Goal: Information Seeking & Learning: Learn about a topic

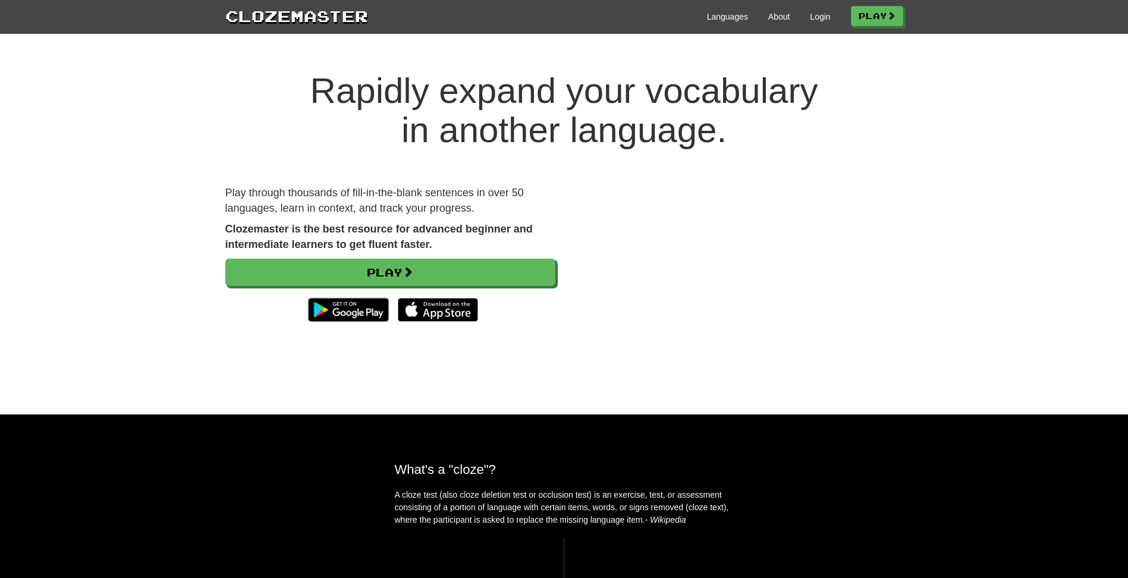
click at [244, 111] on h1 "Rapidly expand your vocabulary in another language." at bounding box center [564, 110] width 1128 height 79
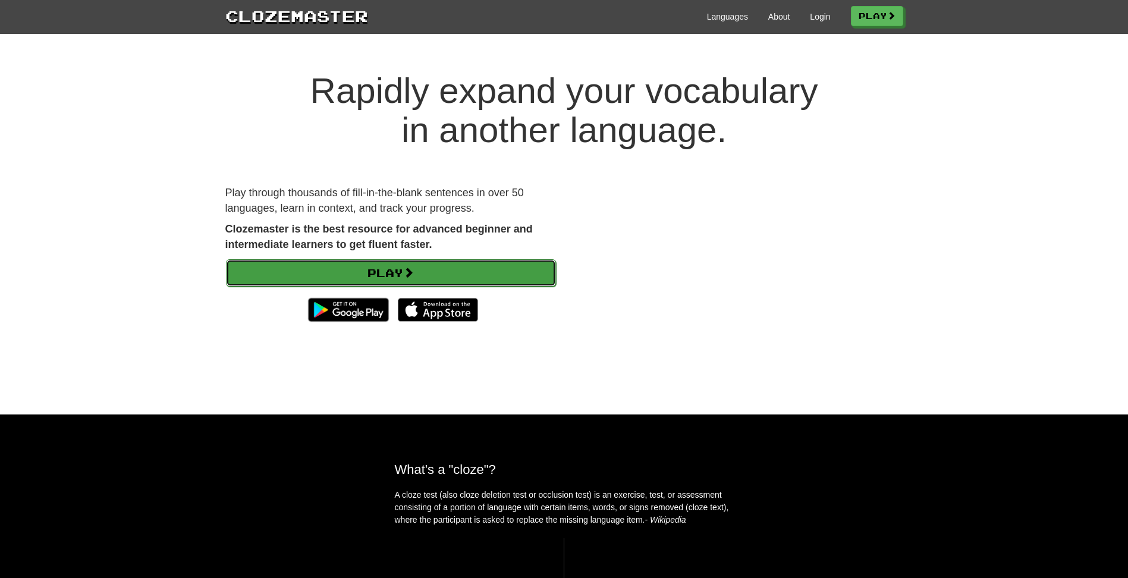
click at [285, 269] on link "Play" at bounding box center [391, 272] width 330 height 27
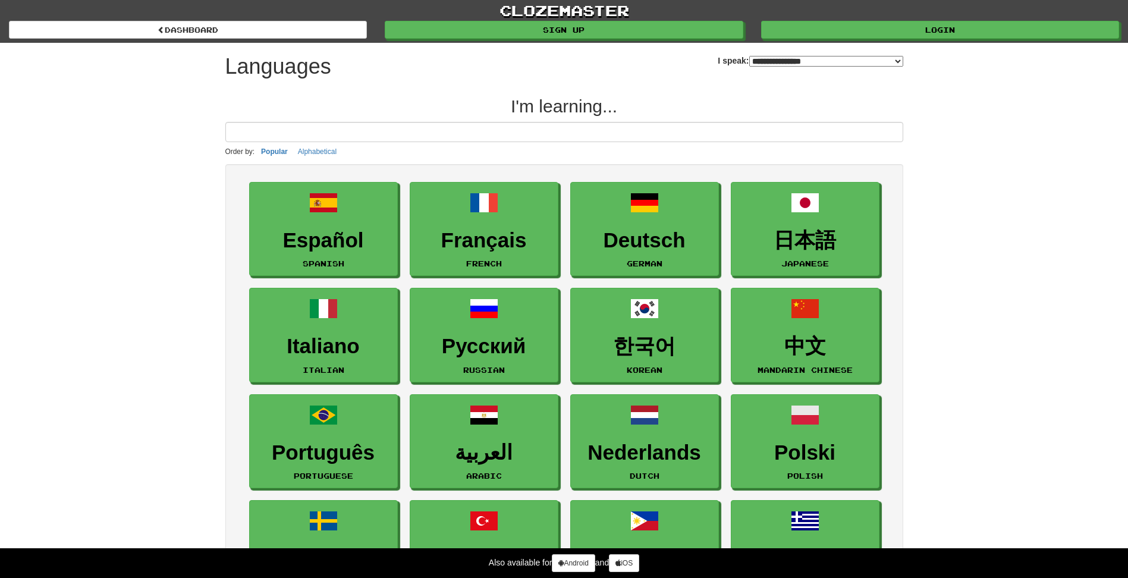
select select "*******"
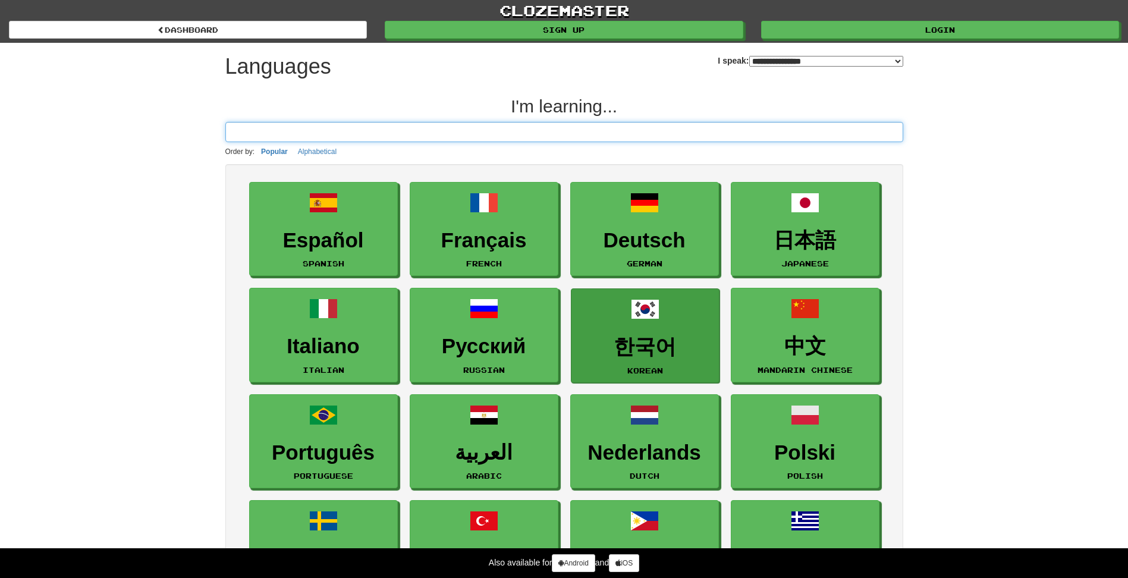
paste input "*******"
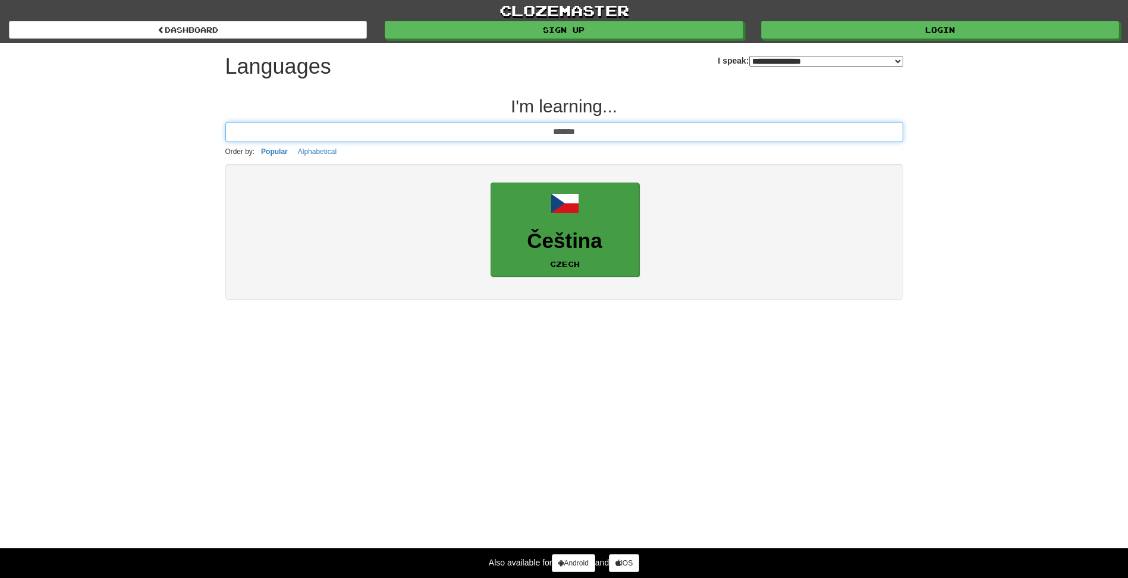
type input "*******"
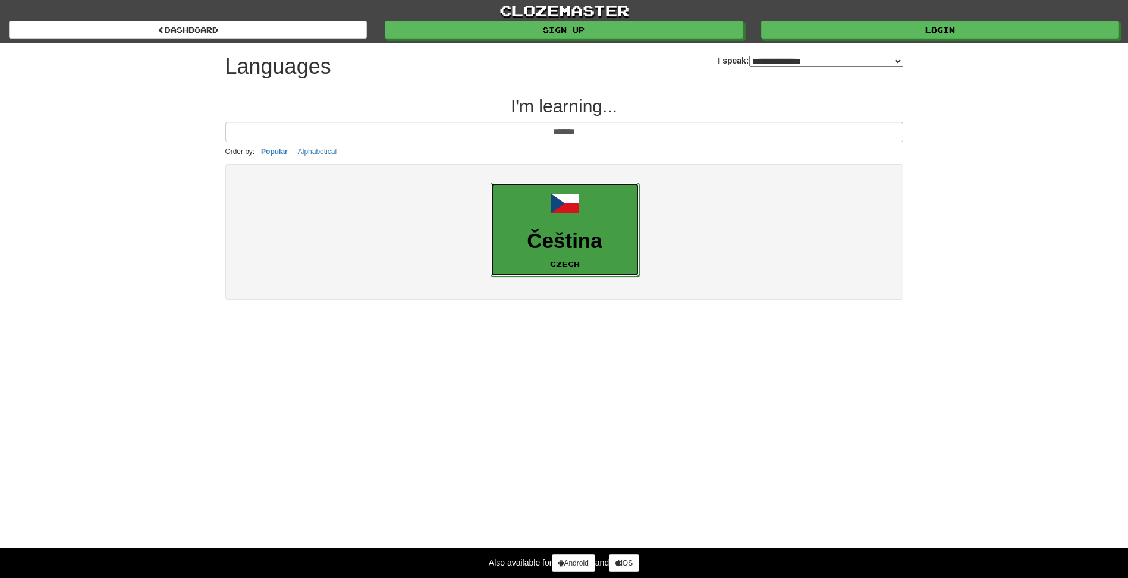
click at [602, 223] on link "Čeština Czech" at bounding box center [565, 230] width 149 height 95
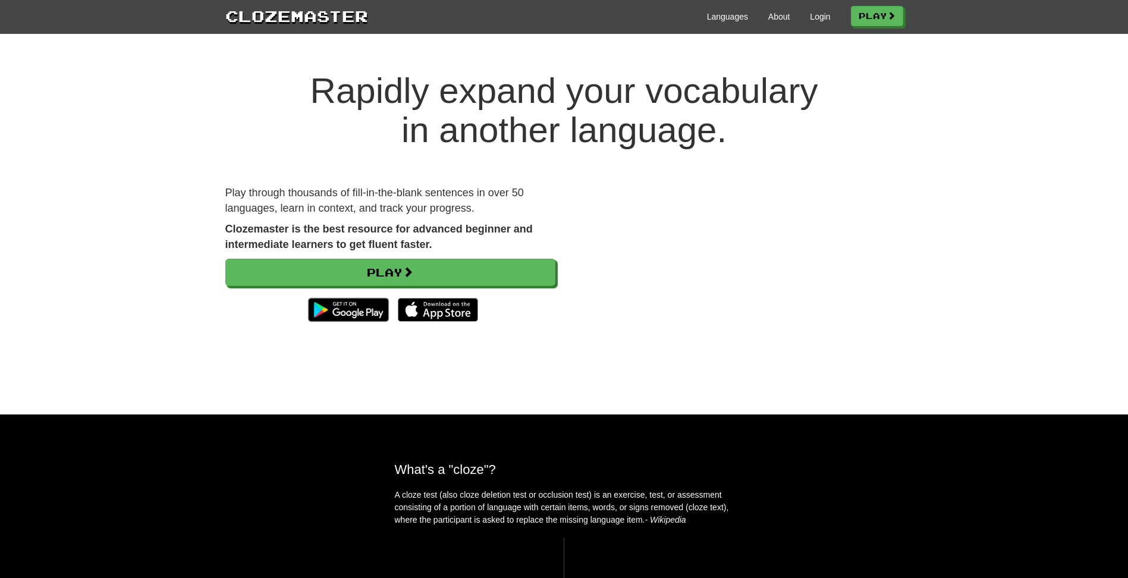
click at [1043, 168] on div "Rapidly expand your vocabulary in another language. Play through thousands of f…" at bounding box center [564, 231] width 1128 height 367
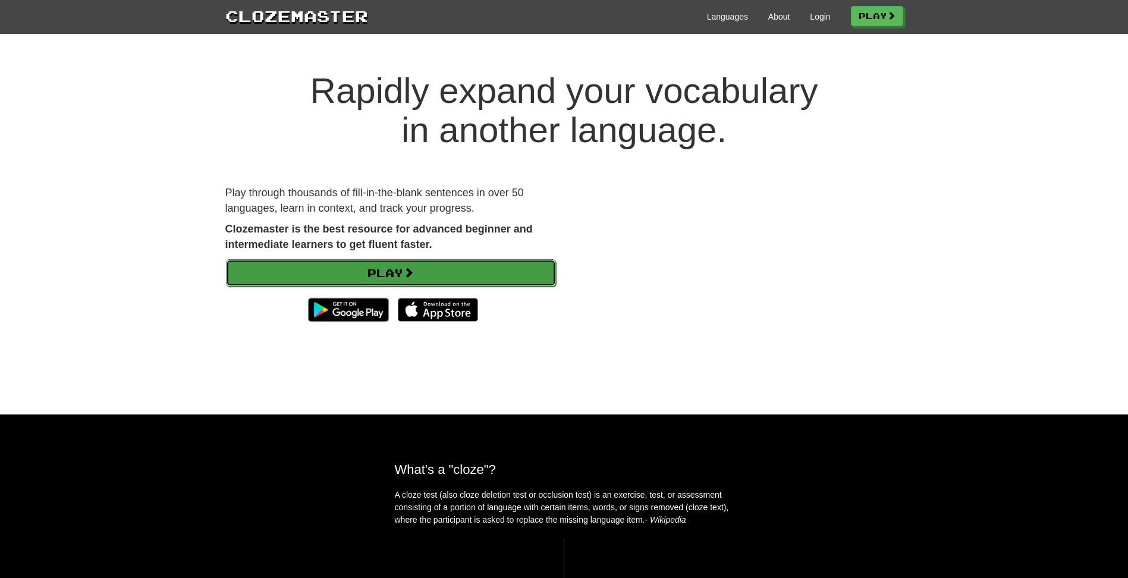
click at [489, 279] on link "Play" at bounding box center [391, 272] width 330 height 27
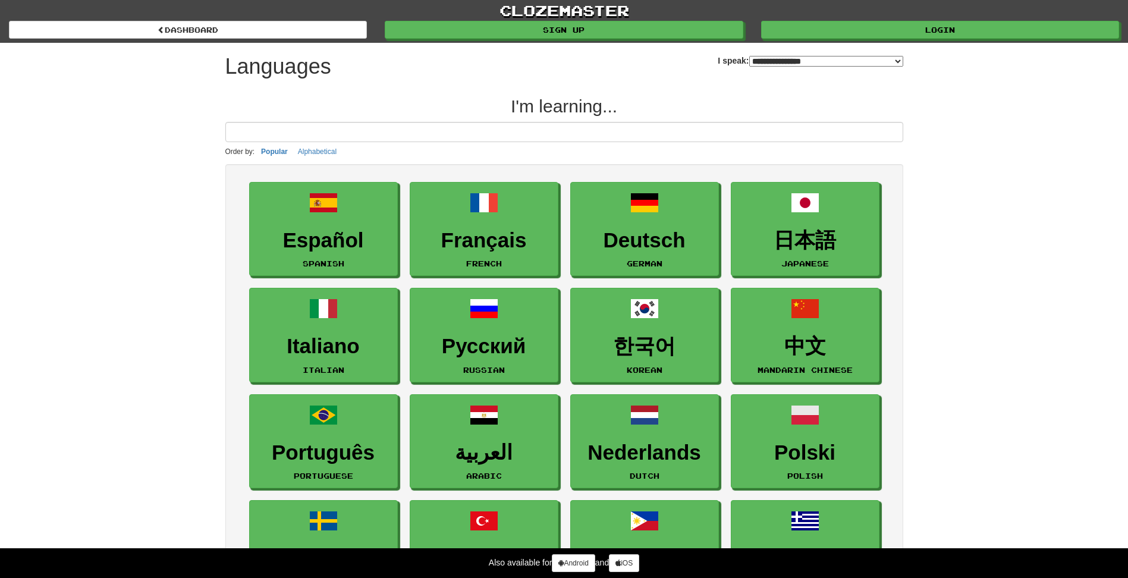
select select "*******"
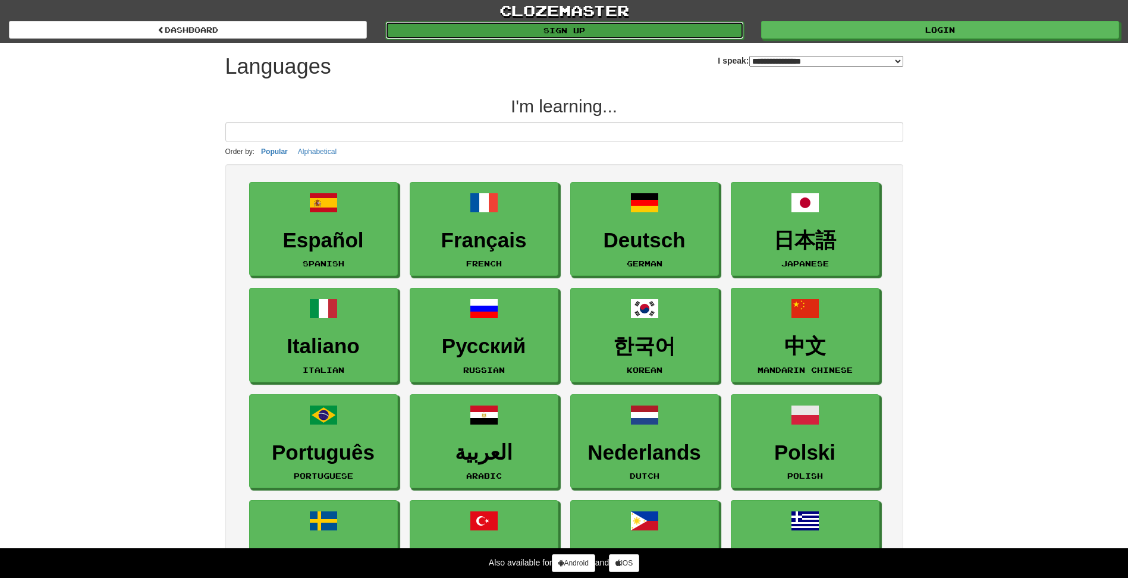
click at [535, 28] on link "Sign up" at bounding box center [564, 30] width 358 height 18
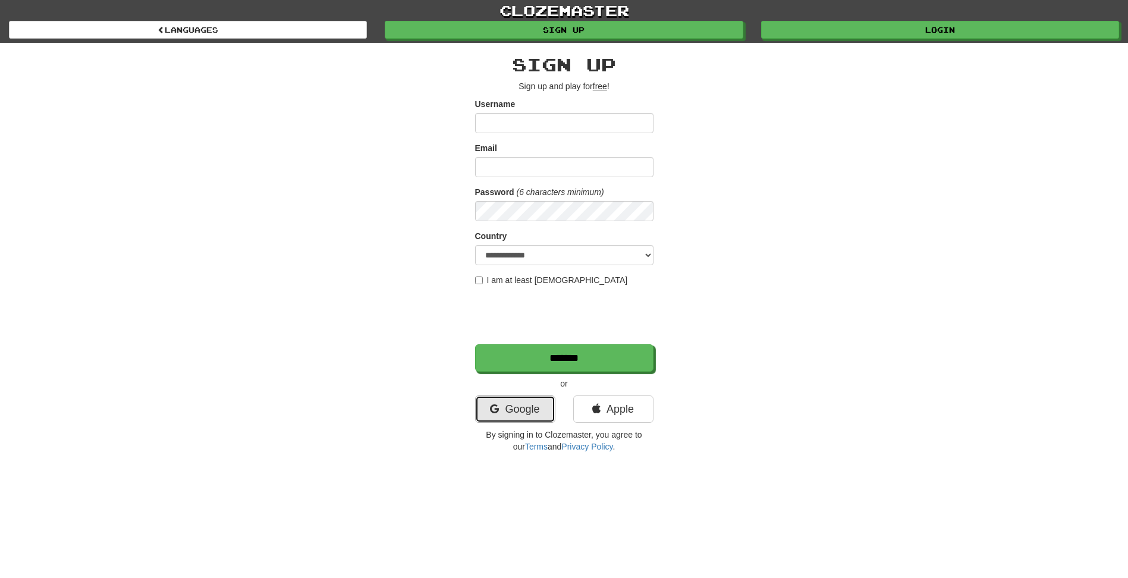
click at [523, 401] on link "Google" at bounding box center [515, 408] width 80 height 27
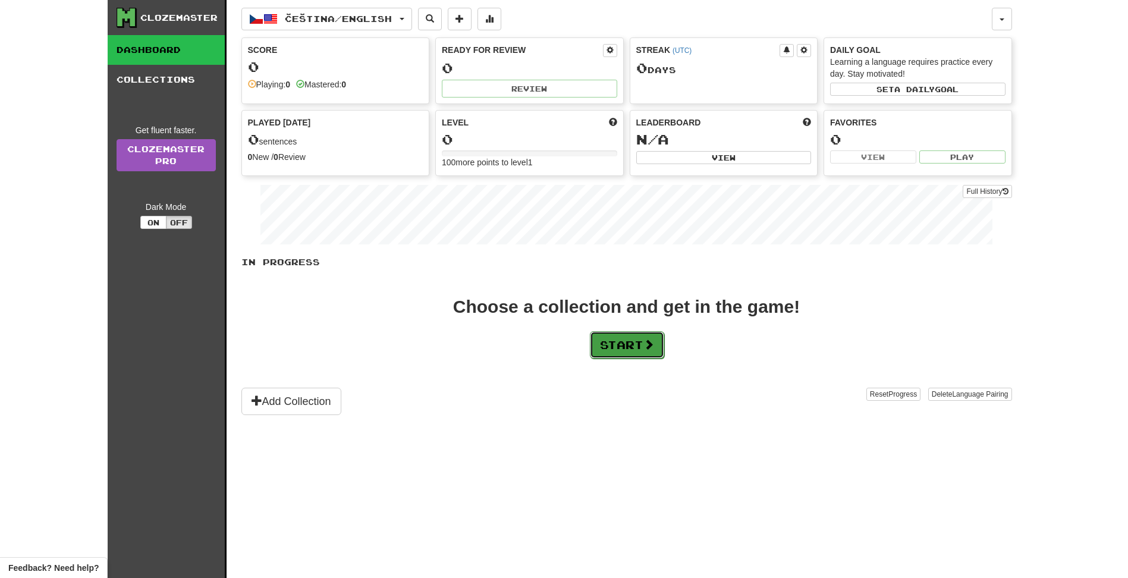
click at [647, 333] on button "Start" at bounding box center [627, 344] width 74 height 27
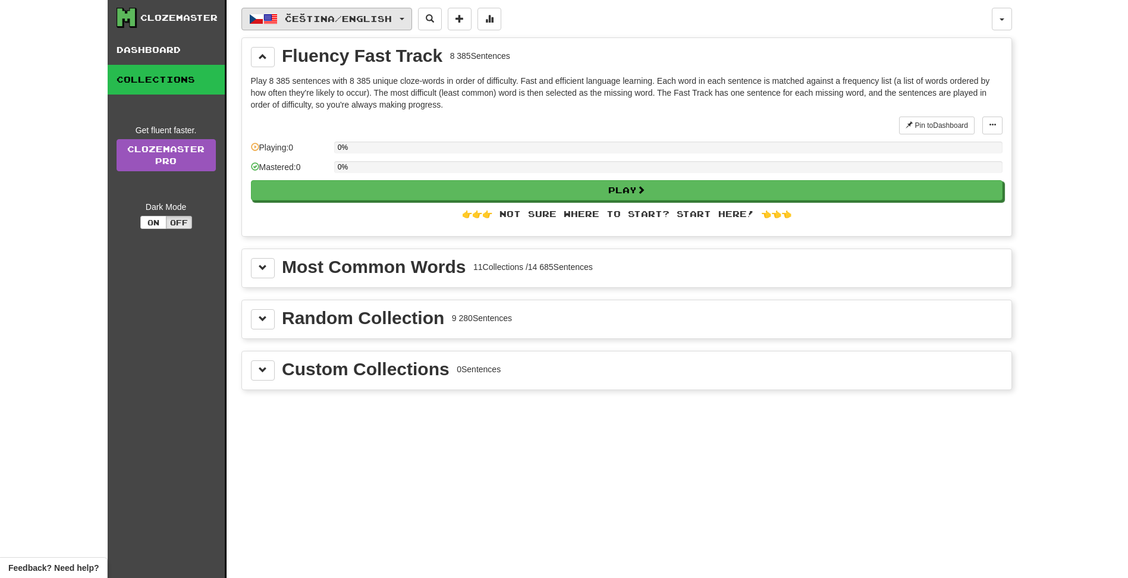
click at [362, 29] on button "Čeština / English" at bounding box center [326, 19] width 171 height 23
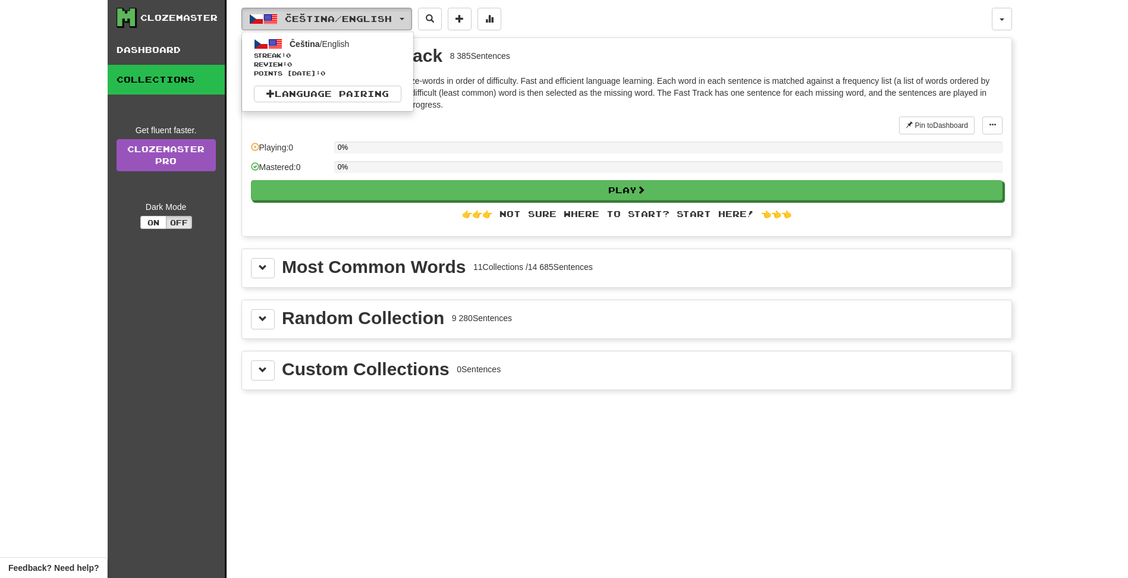
click at [362, 29] on button "Čeština / English" at bounding box center [326, 19] width 171 height 23
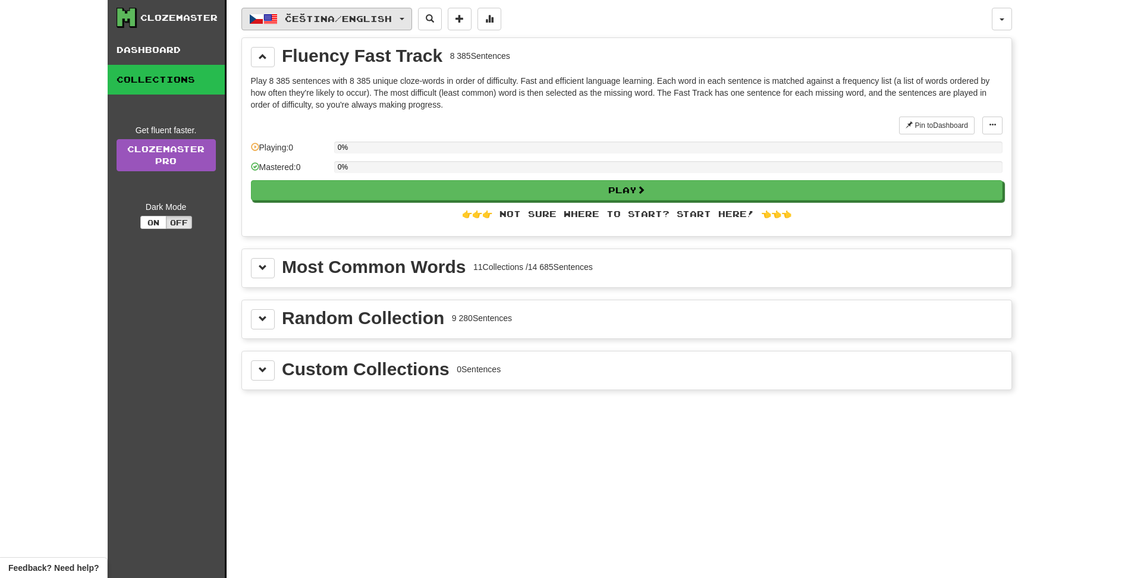
click at [362, 29] on button "Čeština / English" at bounding box center [326, 19] width 171 height 23
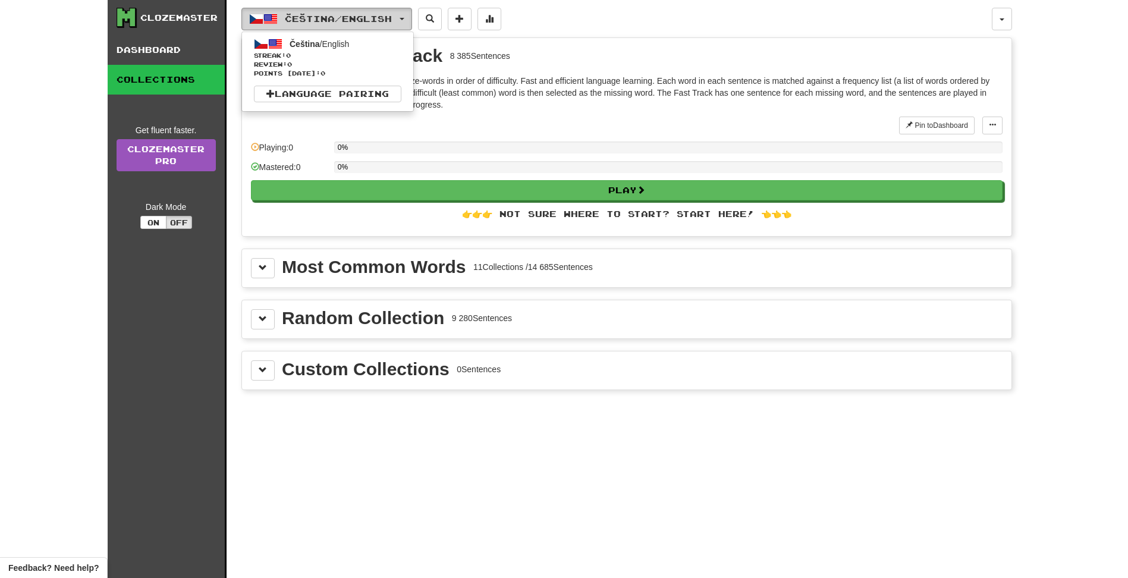
click at [350, 23] on span "Čeština / English" at bounding box center [338, 19] width 107 height 10
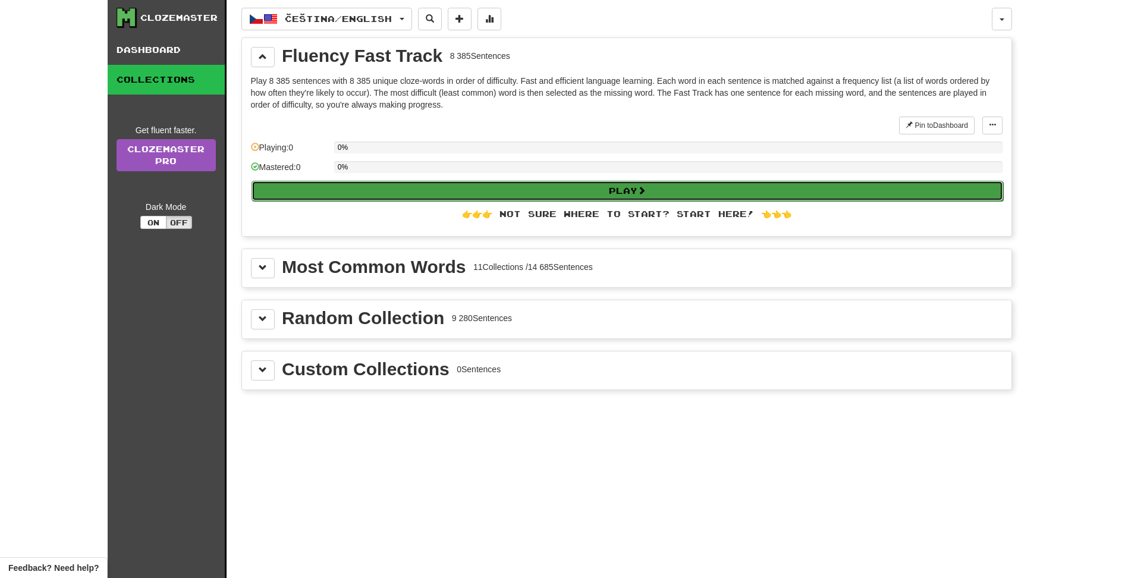
click at [398, 180] on div "Play" at bounding box center [627, 190] width 752 height 20
click at [551, 190] on button "Play" at bounding box center [628, 191] width 752 height 20
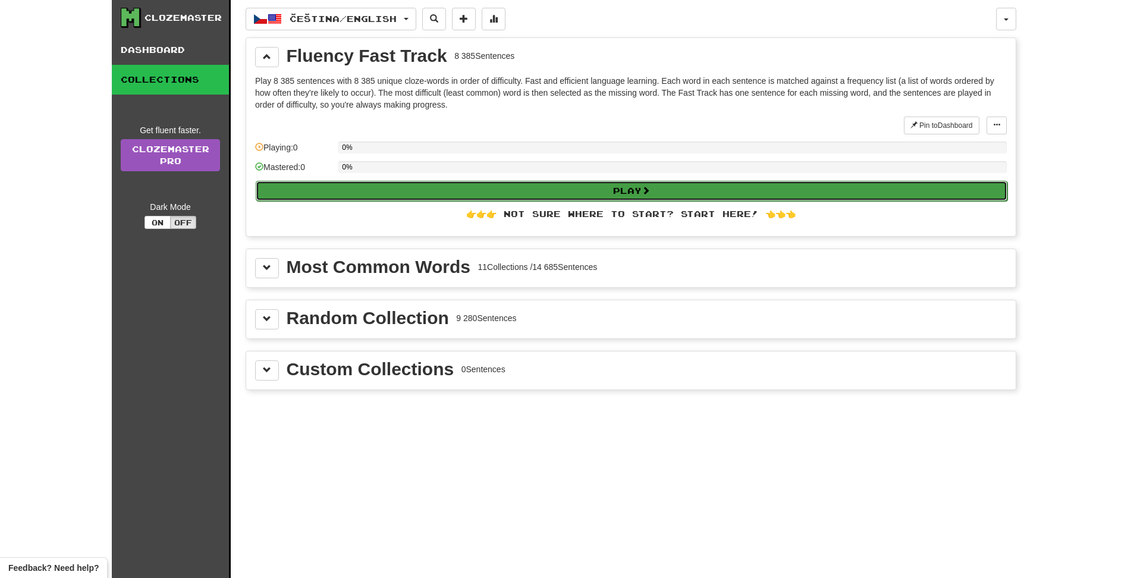
select select "**"
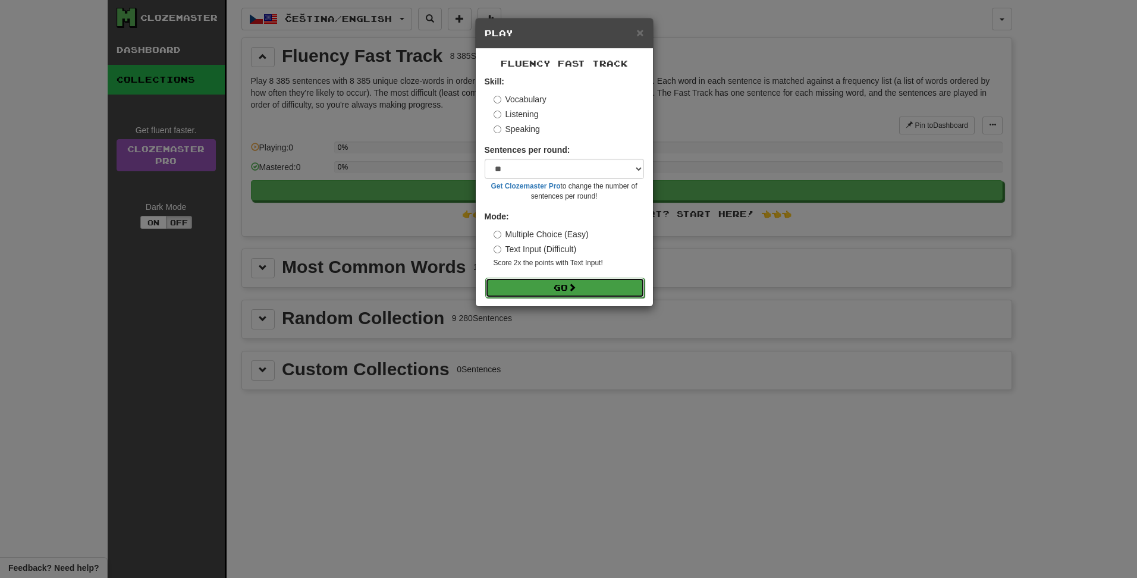
click at [562, 278] on button "Go" at bounding box center [564, 288] width 159 height 20
click at [638, 26] on span "×" at bounding box center [639, 33] width 7 height 14
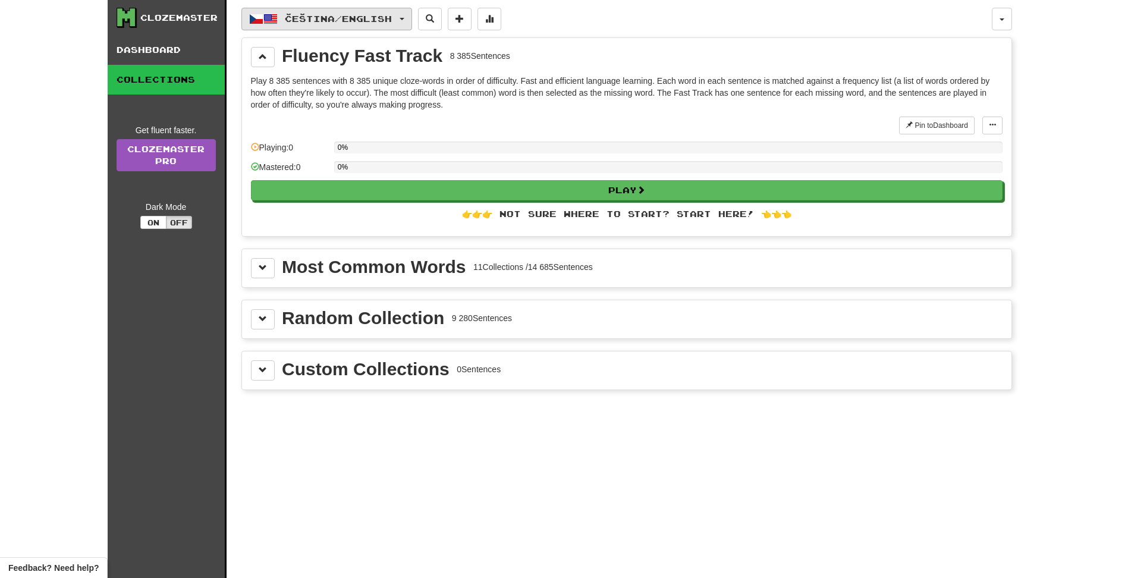
click at [392, 19] on span "Čeština / English" at bounding box center [338, 19] width 107 height 10
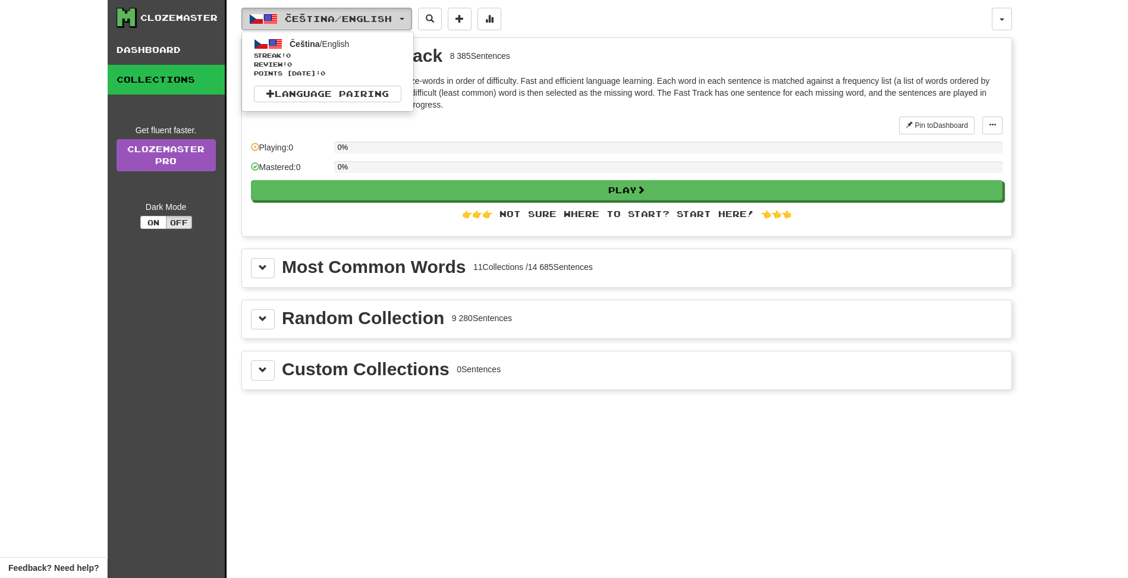
click at [256, 20] on span "button" at bounding box center [256, 19] width 14 height 14
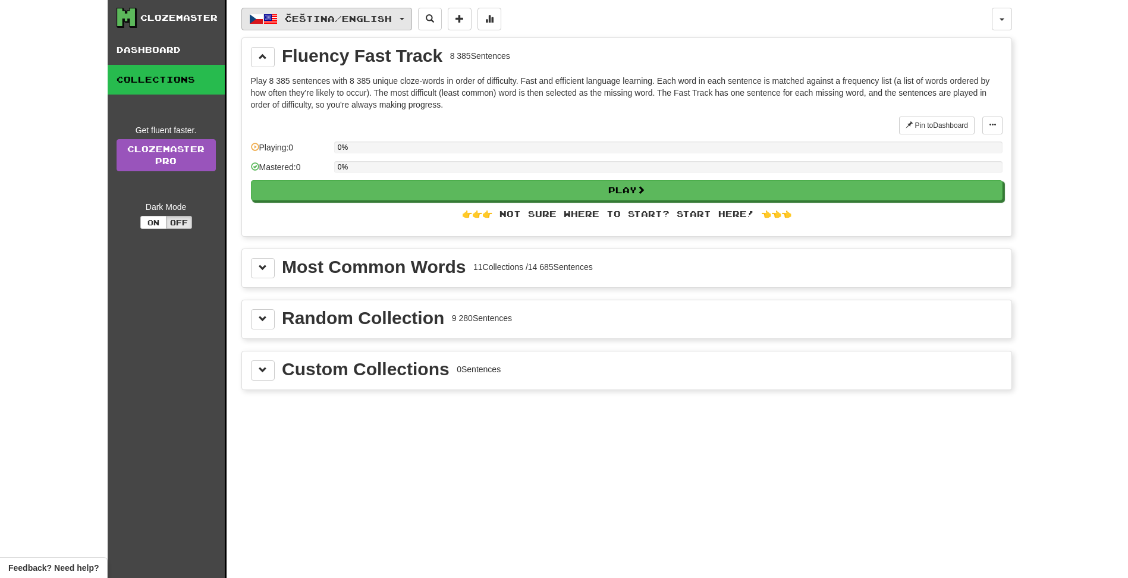
click at [256, 20] on span "button" at bounding box center [256, 19] width 14 height 14
click at [318, 106] on ul "Čeština / English Streak: 0 Review: 0 Points today: 0 Language Pairing" at bounding box center [327, 72] width 172 height 80
click at [313, 94] on p "Play 8 385 sentences with 8 385 unique cloze-words in order of difficulty. Fast…" at bounding box center [627, 93] width 752 height 36
click at [328, 20] on span "Čeština / English" at bounding box center [338, 19] width 107 height 10
click at [328, 96] on link "Language Pairing" at bounding box center [327, 94] width 147 height 17
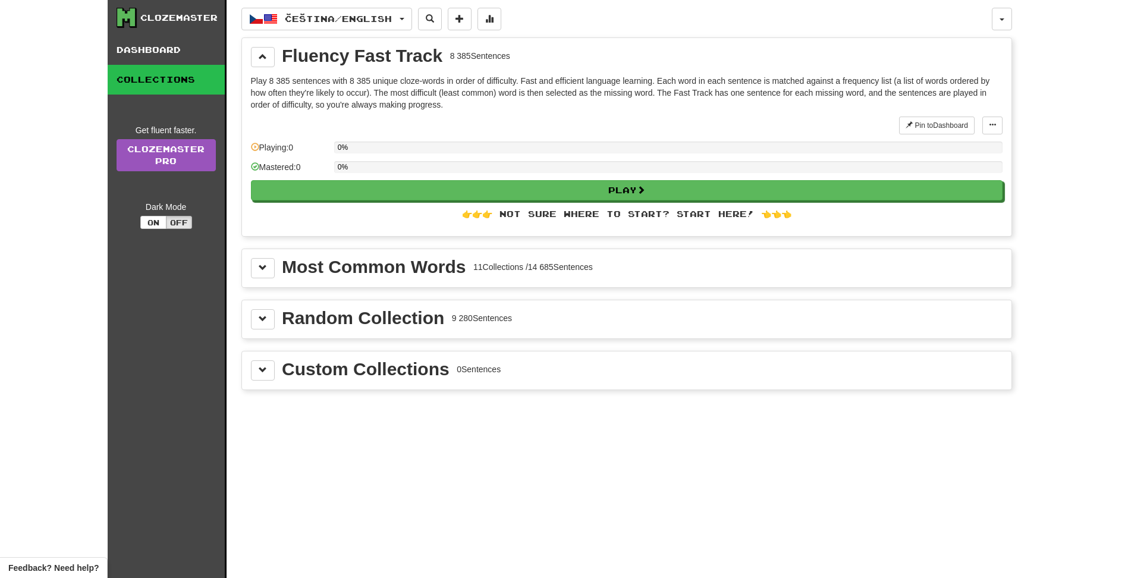
click at [284, 269] on div "Most Common Words" at bounding box center [374, 267] width 184 height 18
click at [280, 269] on div "Most Common Words 11 Collections / 14 685 Sentences" at bounding box center [627, 268] width 752 height 20
click at [269, 277] on button at bounding box center [263, 268] width 24 height 20
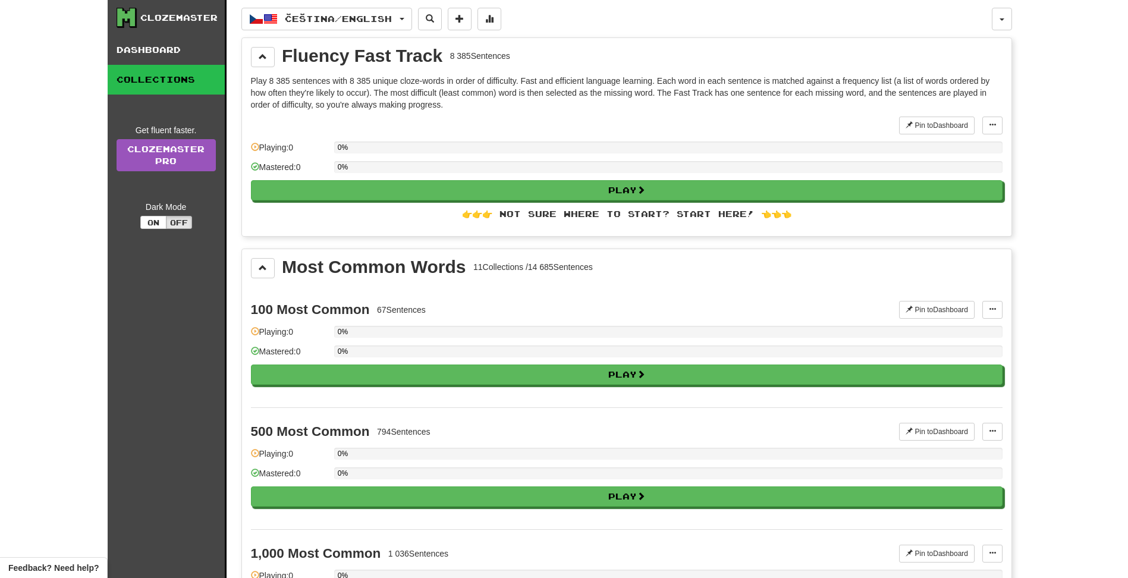
click at [263, 276] on button at bounding box center [263, 268] width 24 height 20
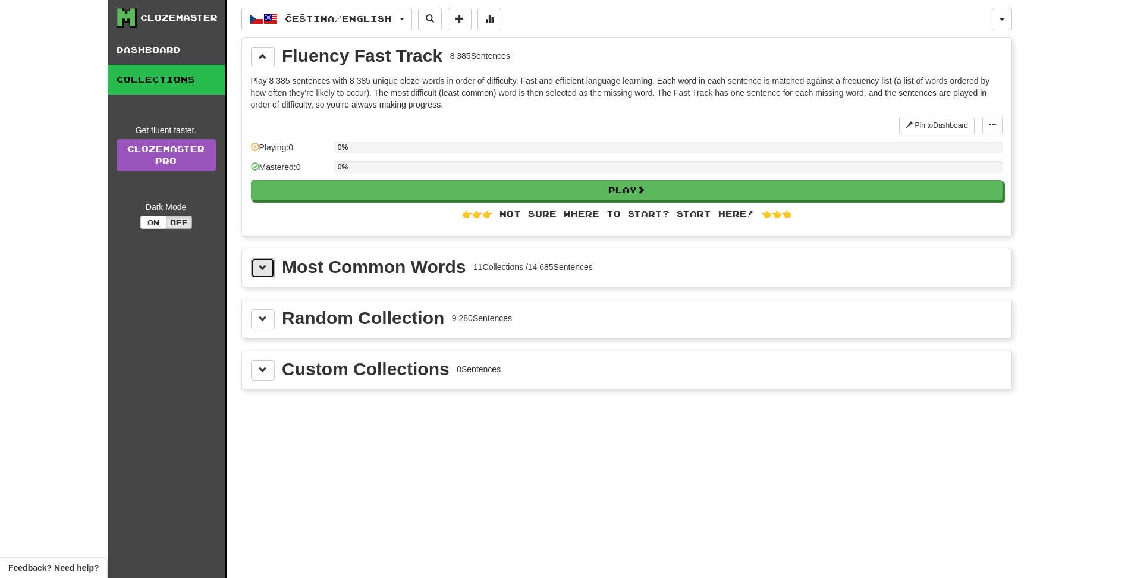
click at [263, 266] on span at bounding box center [263, 267] width 8 height 8
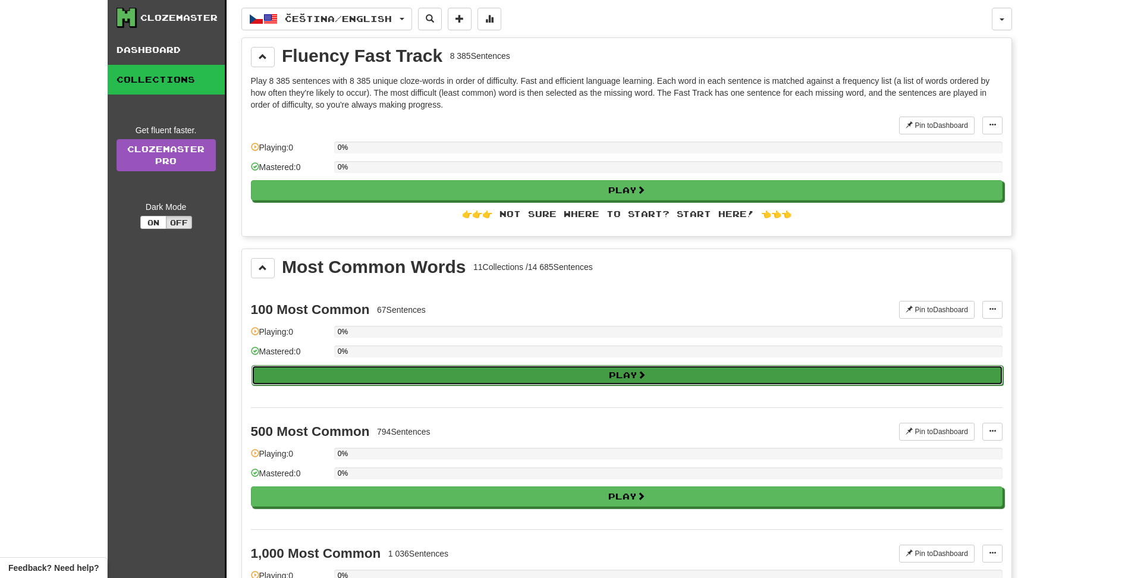
click at [372, 385] on button "Play" at bounding box center [628, 375] width 752 height 20
select select "**"
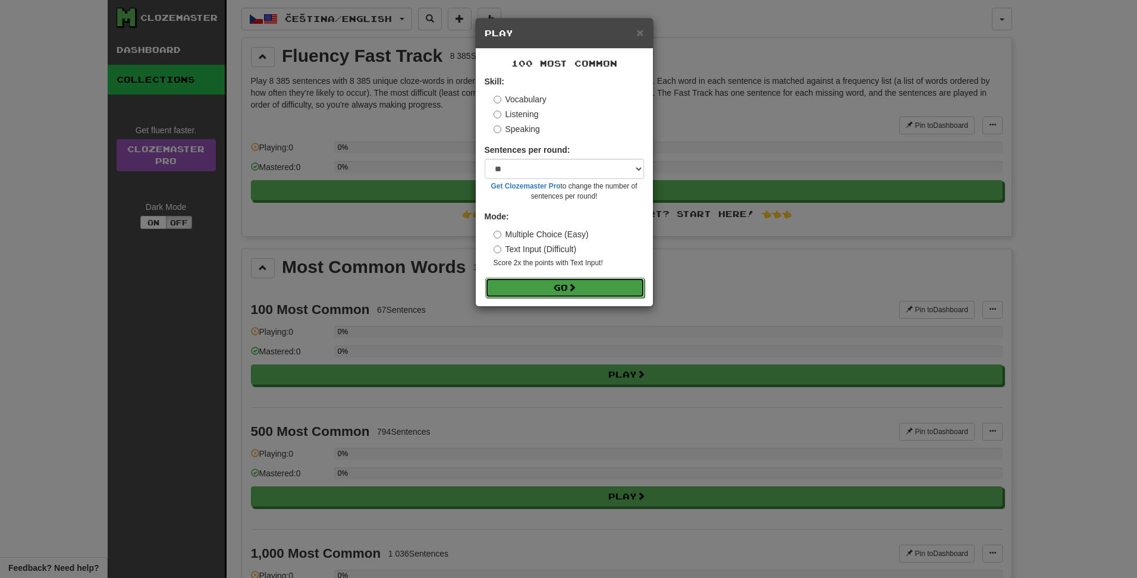
click at [500, 292] on button "Go" at bounding box center [564, 288] width 159 height 20
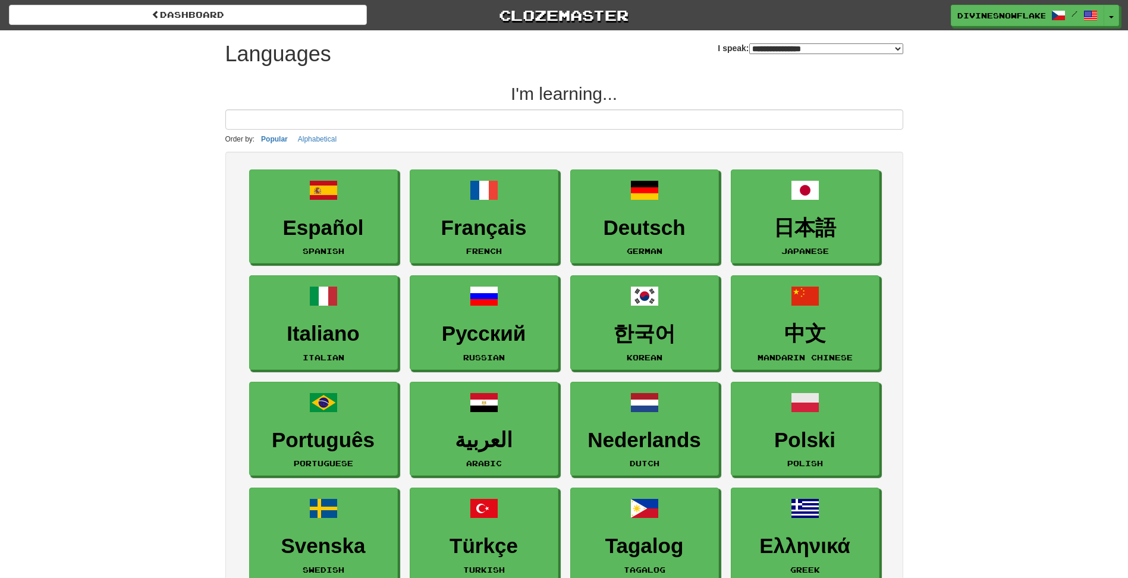
select select "*******"
click at [806, 48] on select "**********" at bounding box center [826, 48] width 154 height 11
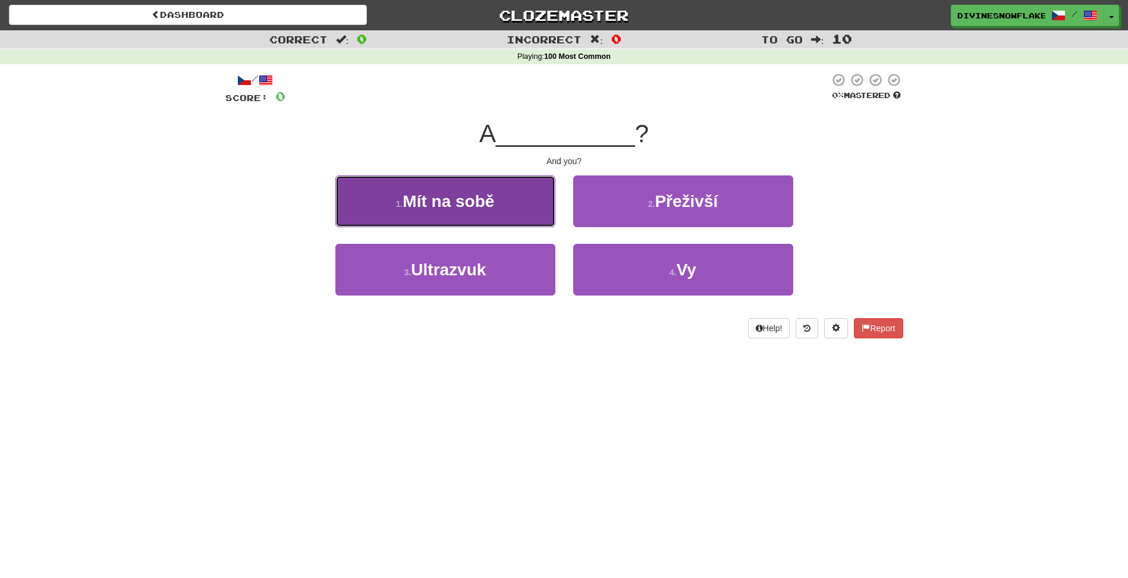
click at [482, 193] on span "Mít na sobě" at bounding box center [449, 201] width 92 height 18
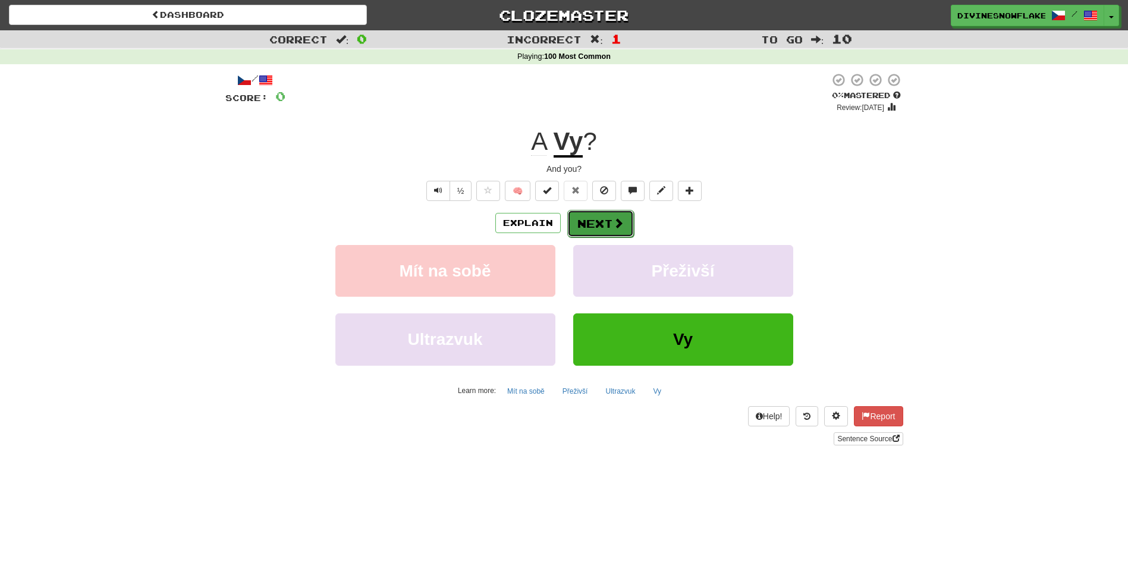
click at [605, 230] on button "Next" at bounding box center [600, 223] width 67 height 27
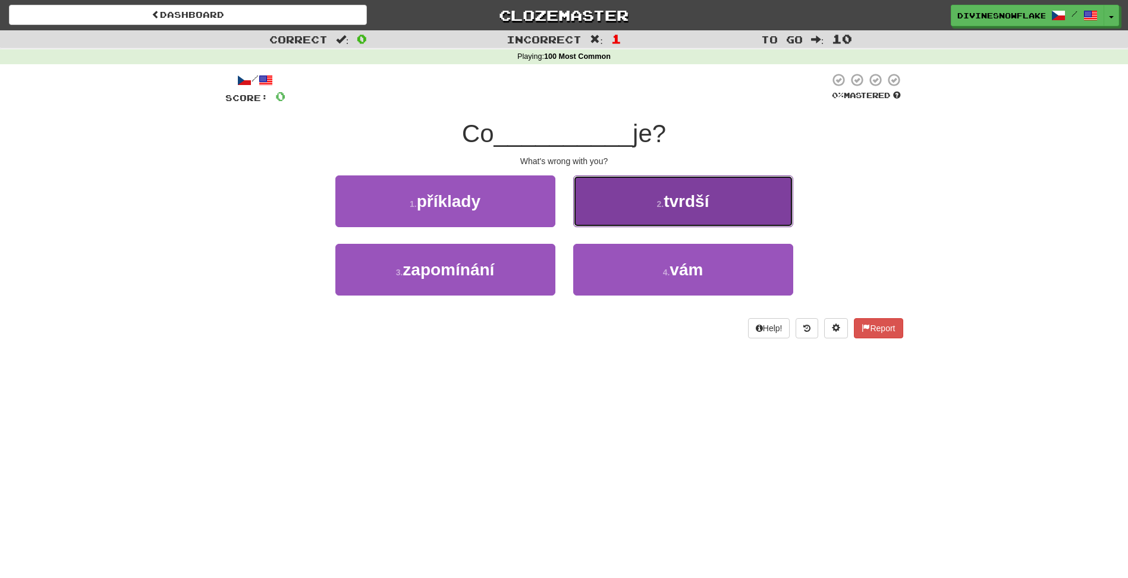
click at [588, 216] on button "2 . tvrdší" at bounding box center [683, 201] width 220 height 52
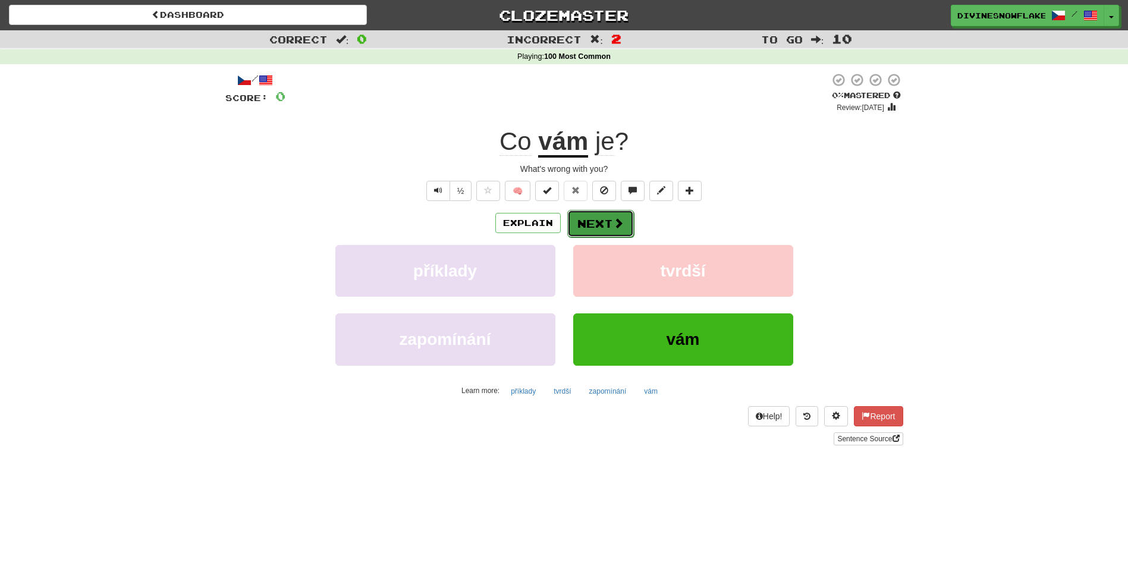
click at [602, 227] on button "Next" at bounding box center [600, 223] width 67 height 27
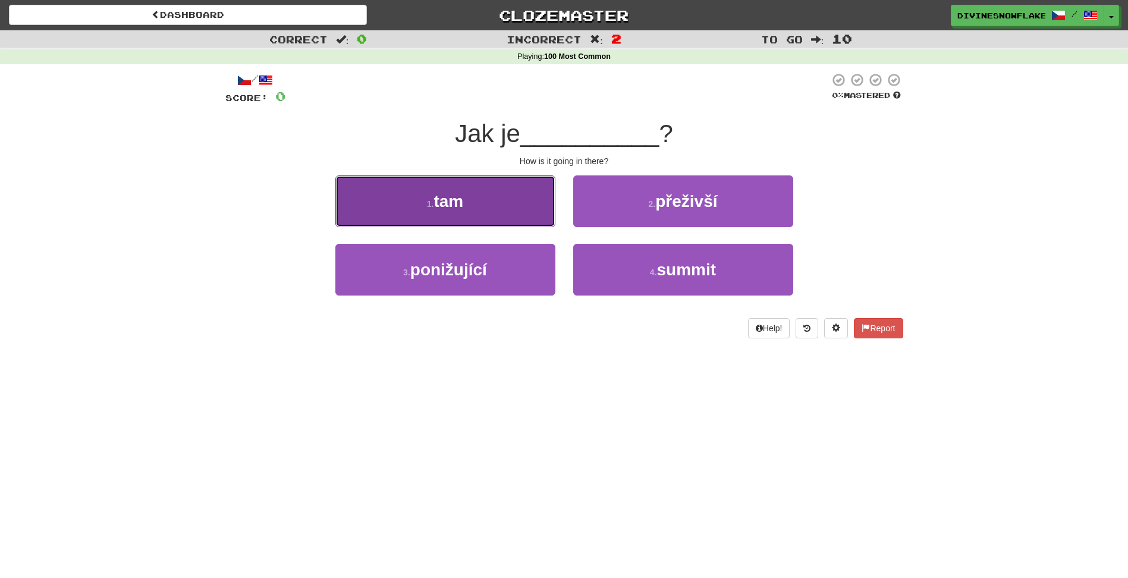
click at [511, 216] on button "1 . tam" at bounding box center [445, 201] width 220 height 52
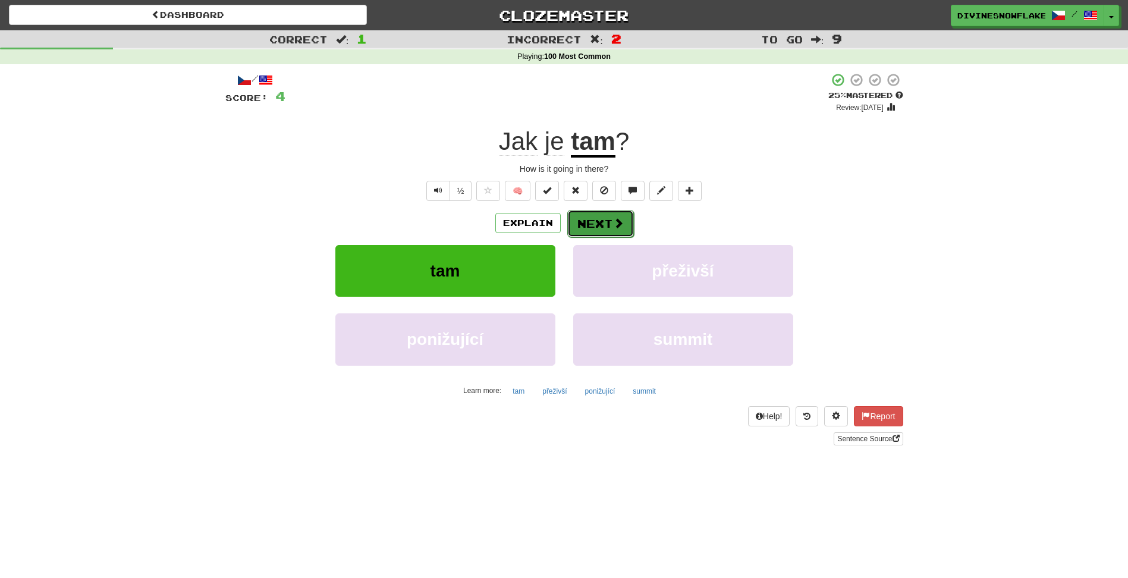
click at [609, 226] on button "Next" at bounding box center [600, 223] width 67 height 27
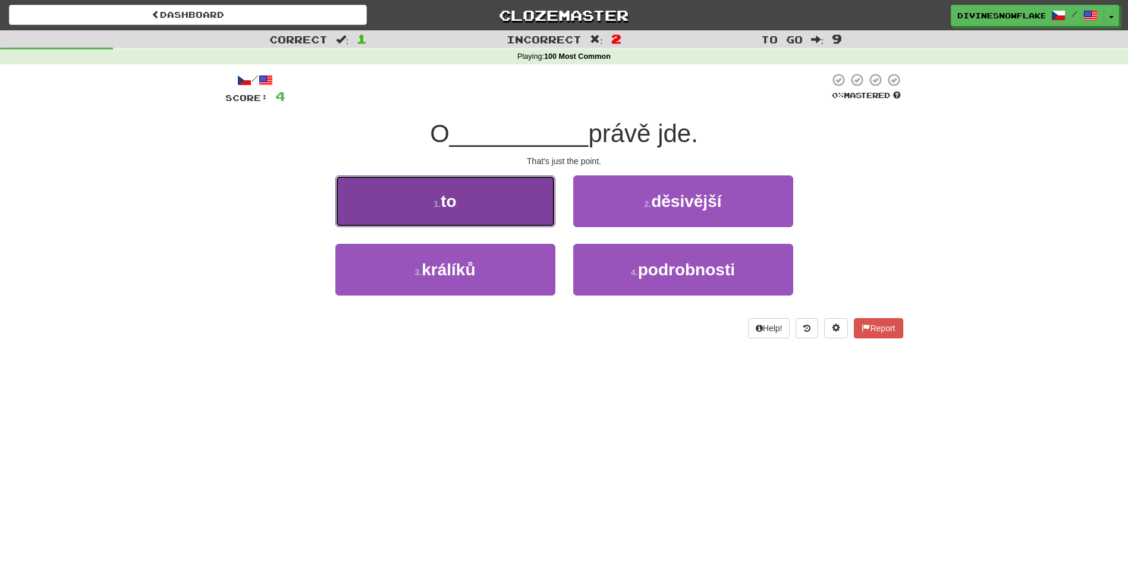
click at [491, 197] on button "1 . to" at bounding box center [445, 201] width 220 height 52
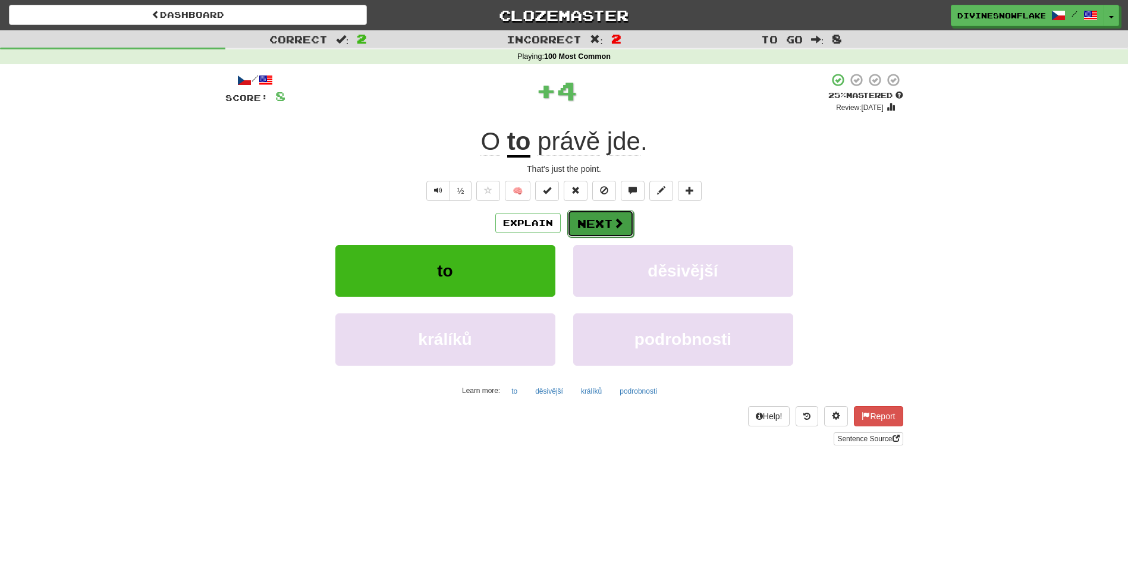
click at [597, 222] on button "Next" at bounding box center [600, 223] width 67 height 27
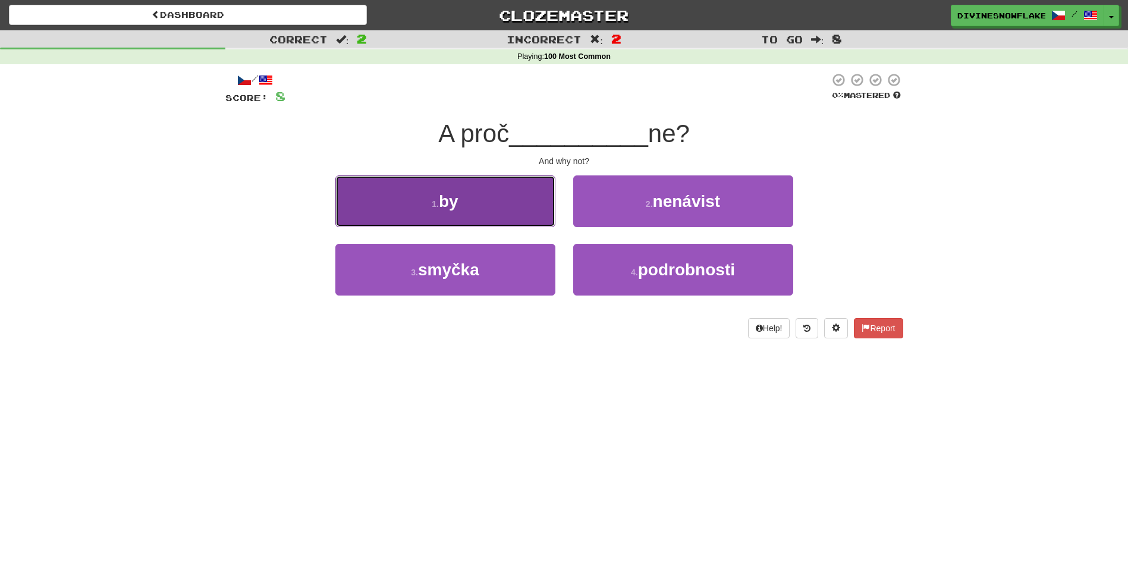
click at [504, 208] on button "1 . by" at bounding box center [445, 201] width 220 height 52
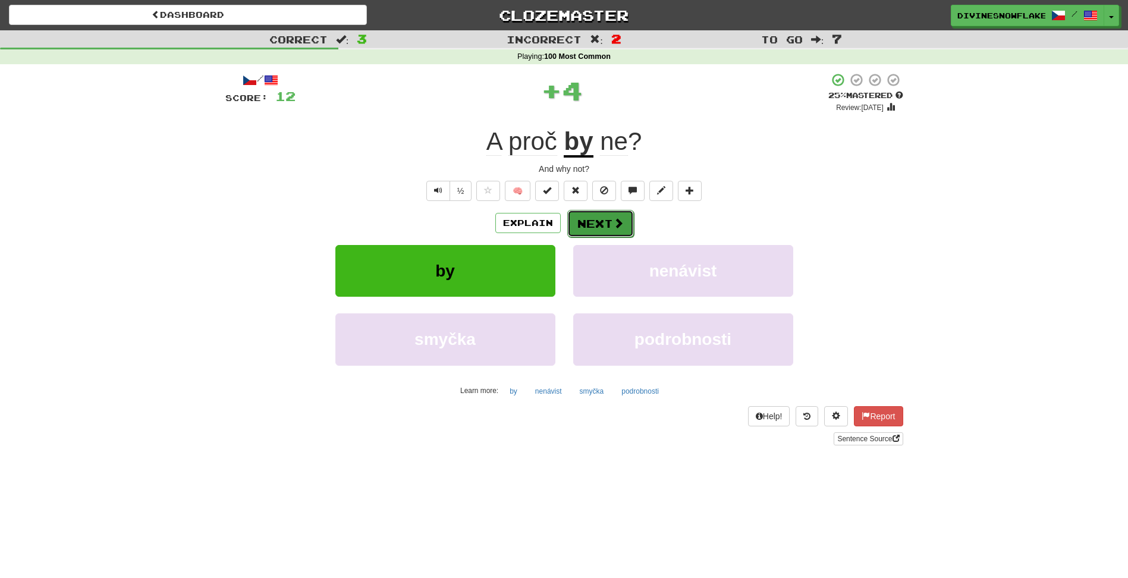
click at [611, 233] on button "Next" at bounding box center [600, 223] width 67 height 27
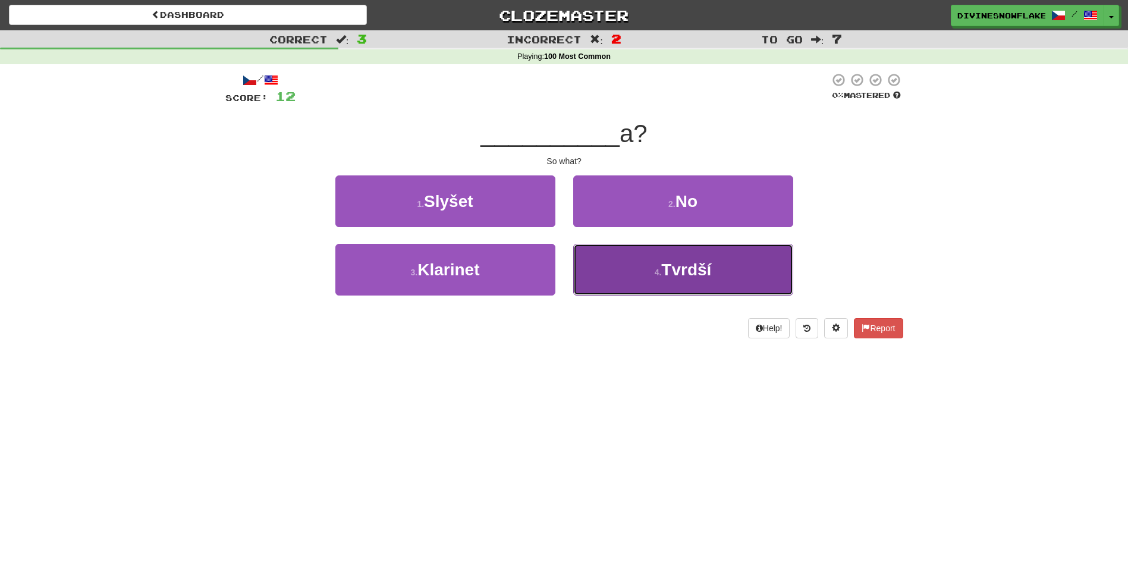
click at [636, 268] on button "4 . Tvrdší" at bounding box center [683, 270] width 220 height 52
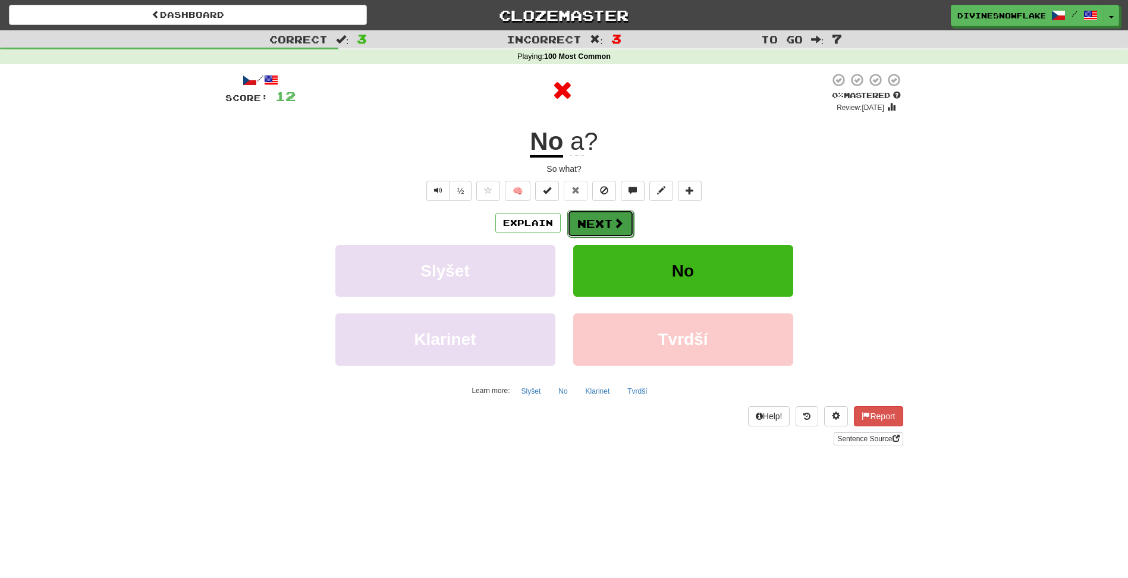
click at [602, 219] on button "Next" at bounding box center [600, 223] width 67 height 27
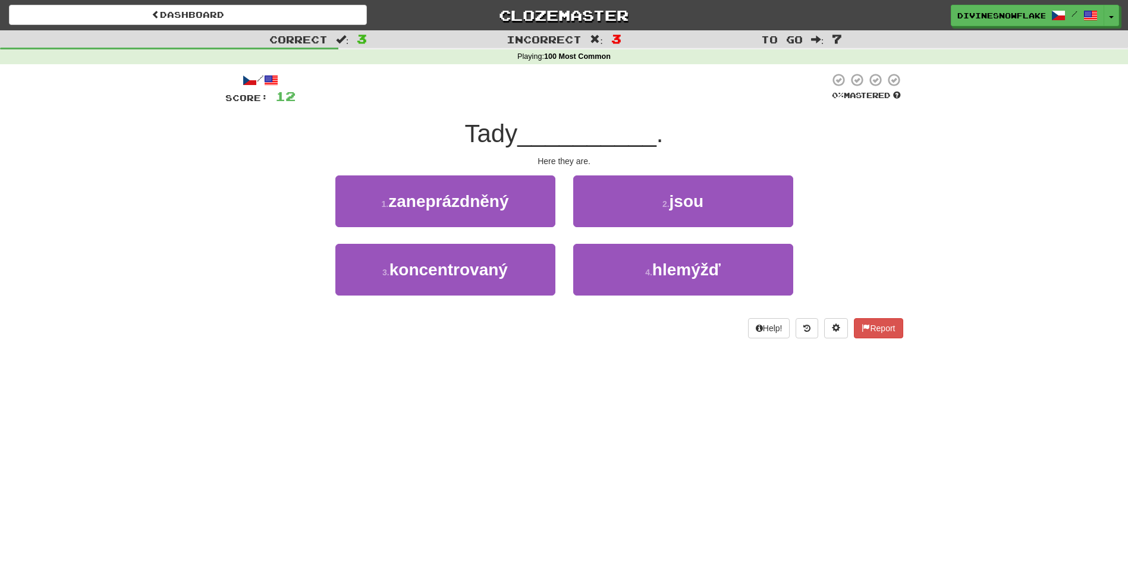
click at [701, 227] on div "2 . jsou" at bounding box center [683, 209] width 238 height 68
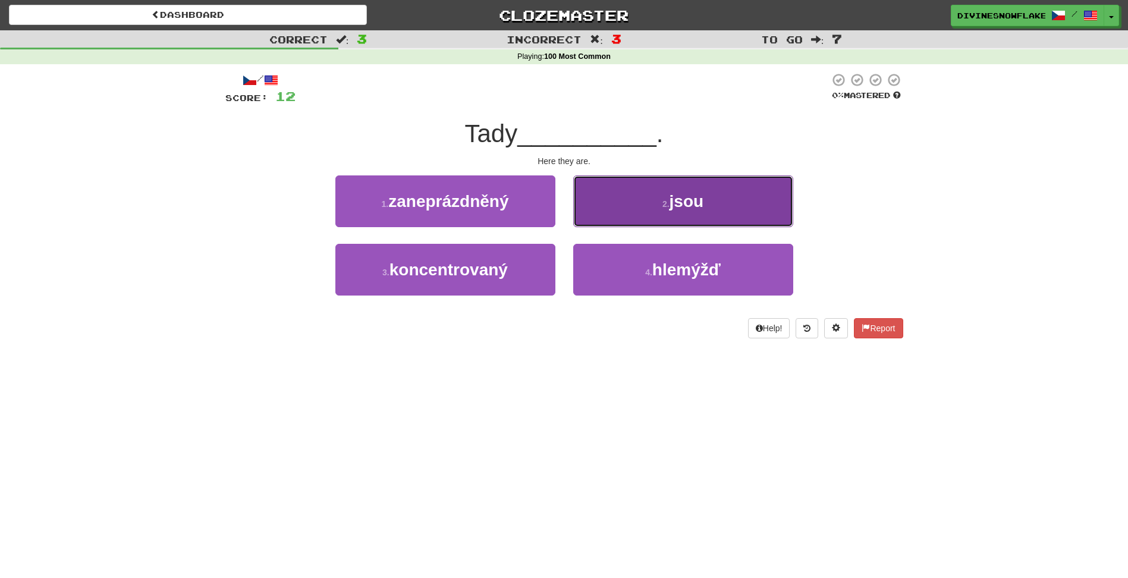
click at [683, 208] on span "jsou" at bounding box center [687, 201] width 34 height 18
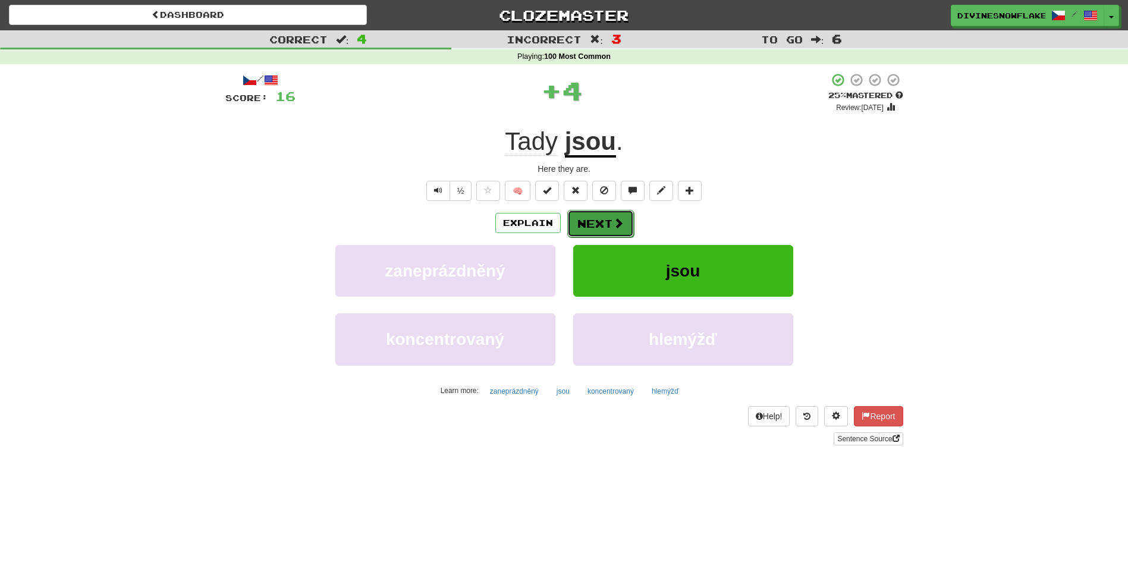
click at [613, 223] on span at bounding box center [618, 223] width 11 height 11
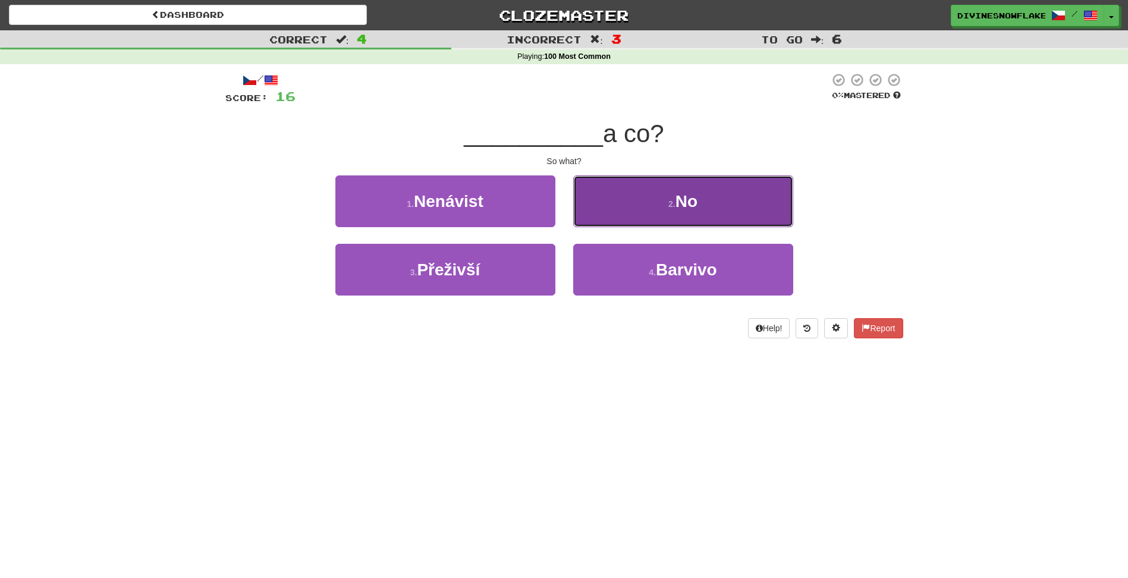
click at [621, 206] on button "2 . No" at bounding box center [683, 201] width 220 height 52
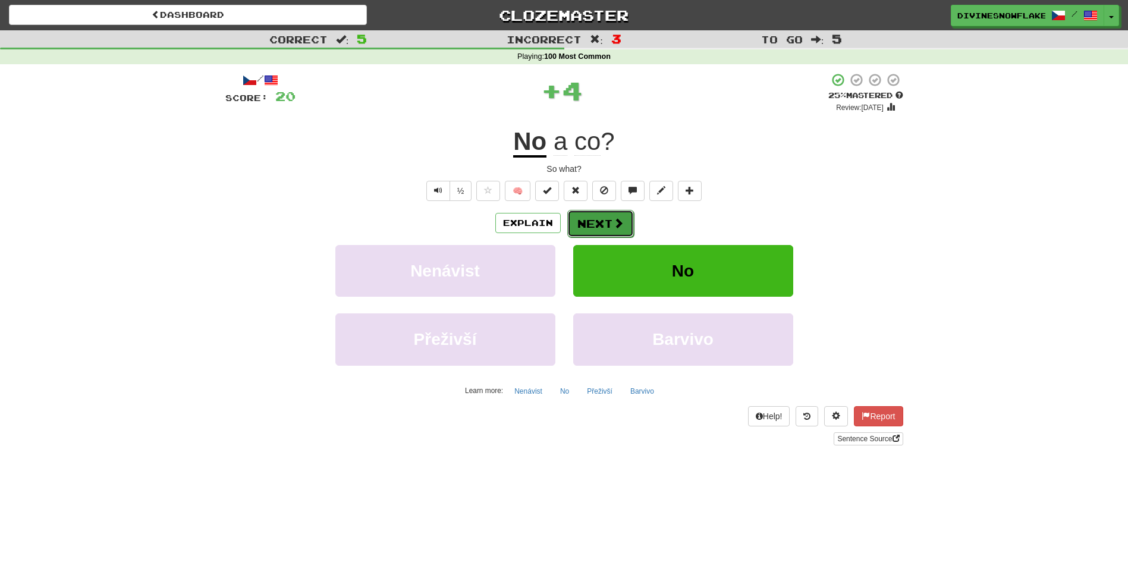
click at [597, 219] on button "Next" at bounding box center [600, 223] width 67 height 27
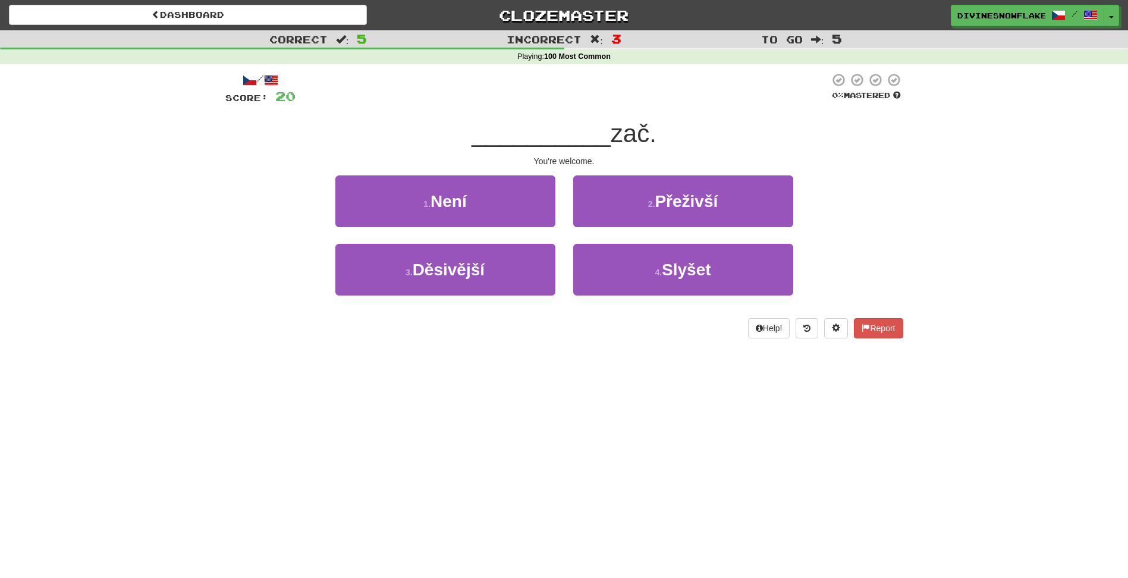
click at [510, 169] on div "/ Score: 20 0 % Mastered __________ zač. You're welcome. 1 . Není 2 . Přeživší …" at bounding box center [564, 206] width 678 height 266
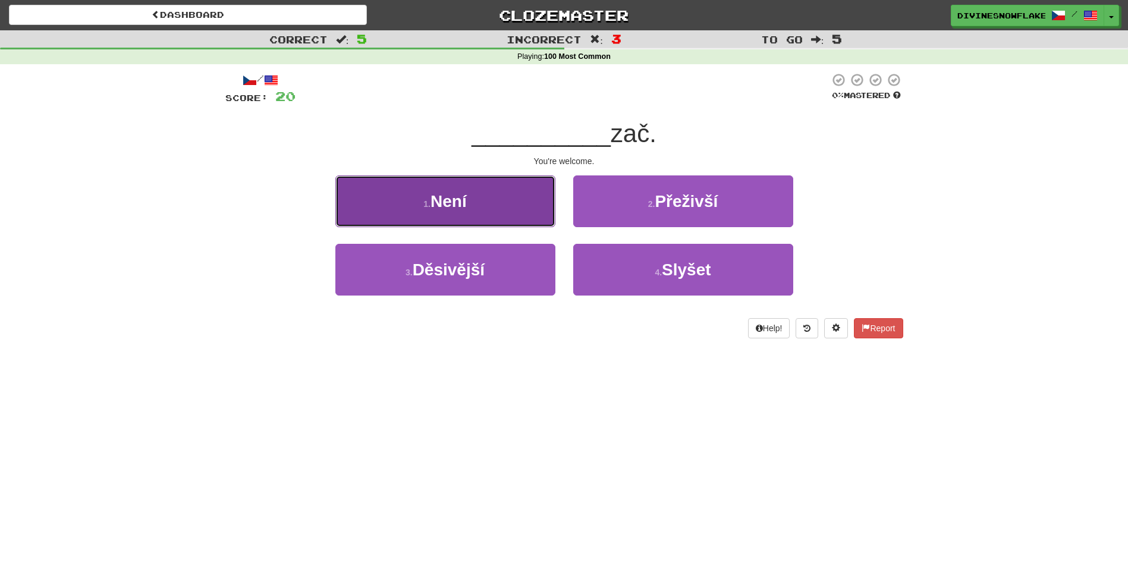
click at [502, 208] on button "1 . Není" at bounding box center [445, 201] width 220 height 52
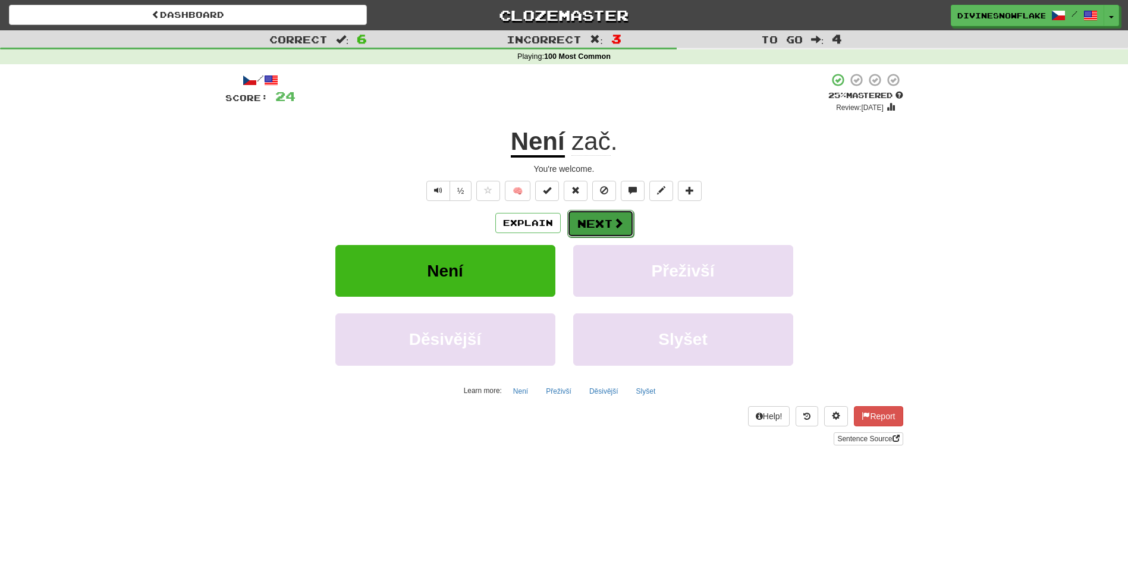
click at [601, 223] on button "Next" at bounding box center [600, 223] width 67 height 27
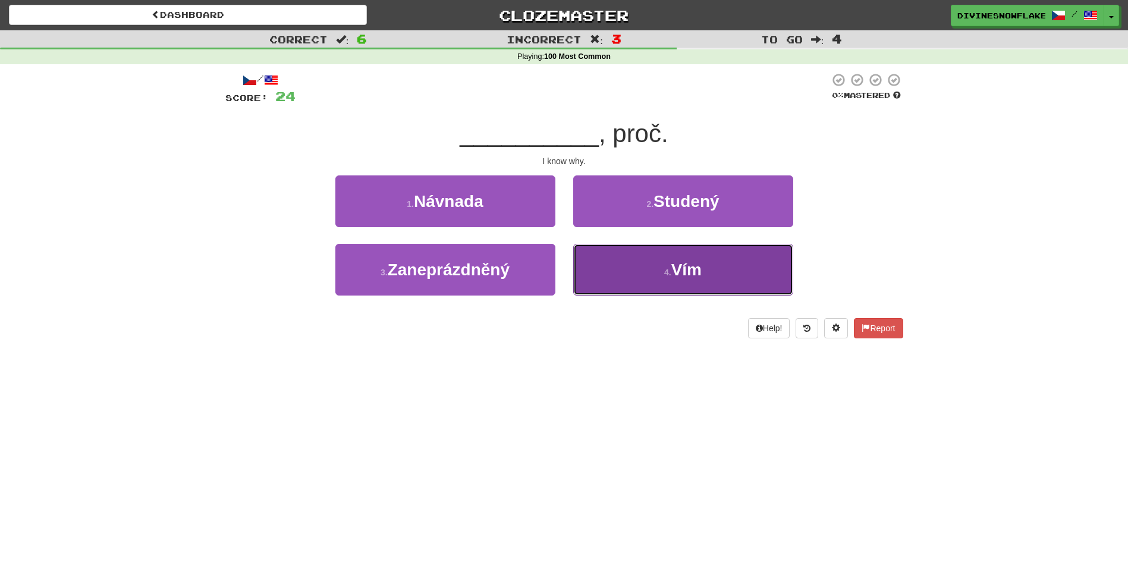
click at [631, 272] on button "4 . Vím" at bounding box center [683, 270] width 220 height 52
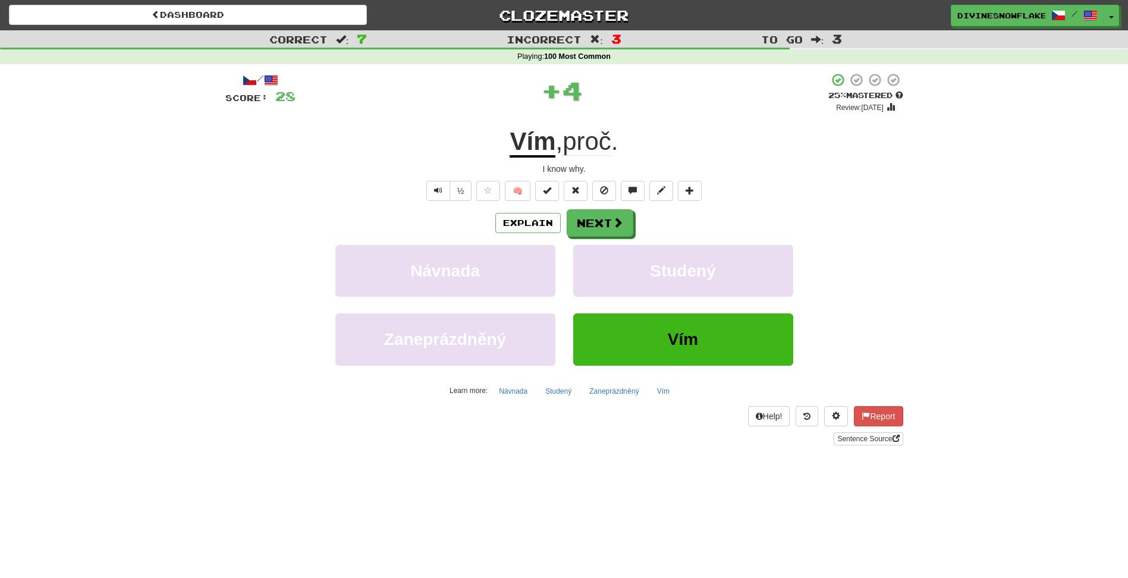
click at [535, 146] on u "Vím" at bounding box center [533, 142] width 46 height 30
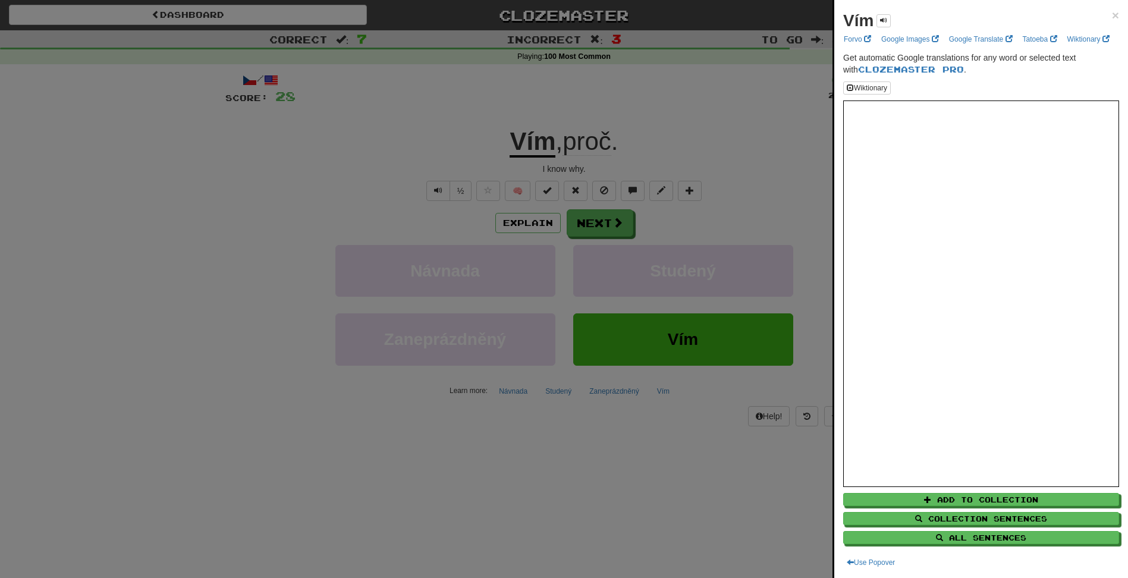
click at [658, 194] on div at bounding box center [564, 289] width 1128 height 578
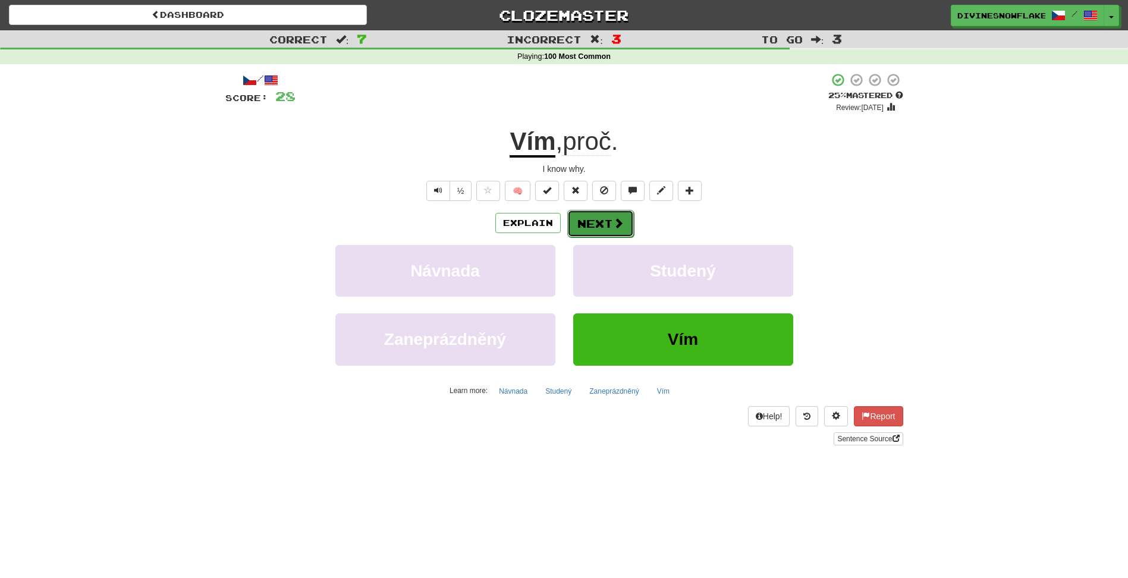
click at [607, 219] on button "Next" at bounding box center [600, 223] width 67 height 27
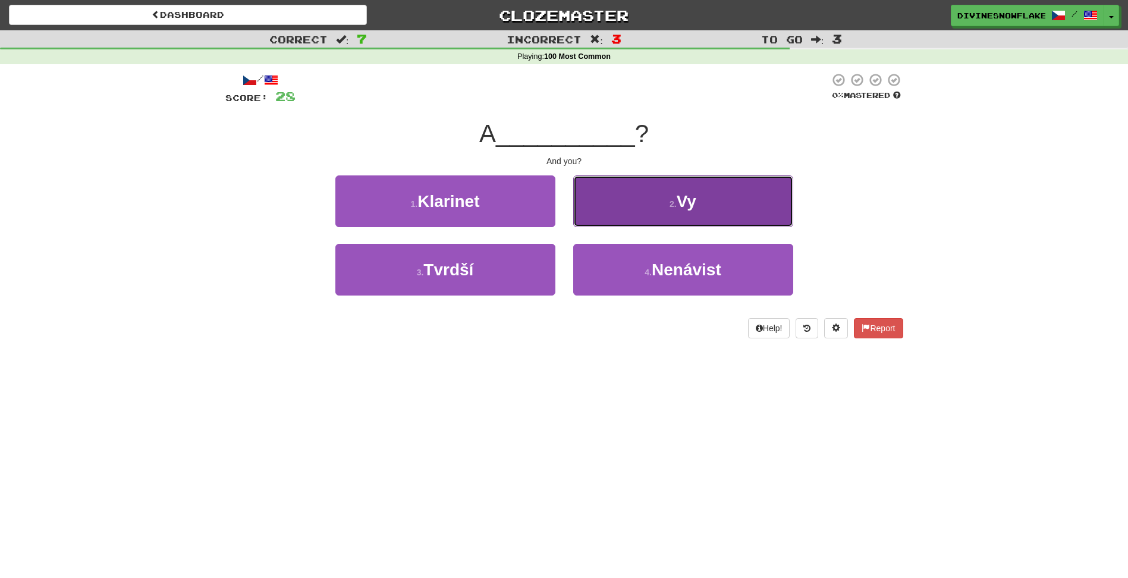
click at [674, 222] on button "2 . Vy" at bounding box center [683, 201] width 220 height 52
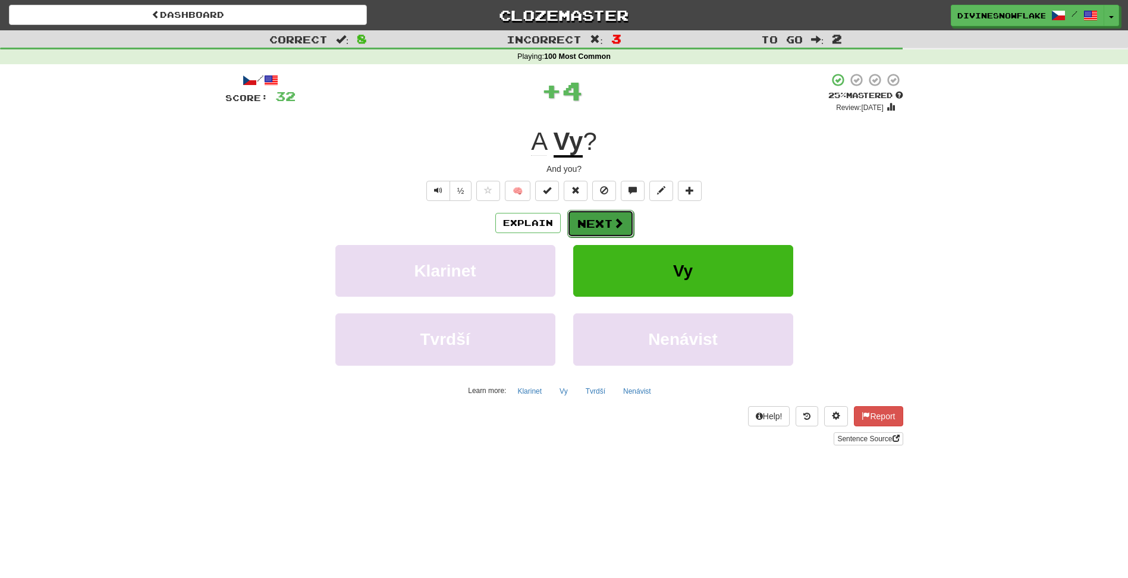
click at [604, 221] on button "Next" at bounding box center [600, 223] width 67 height 27
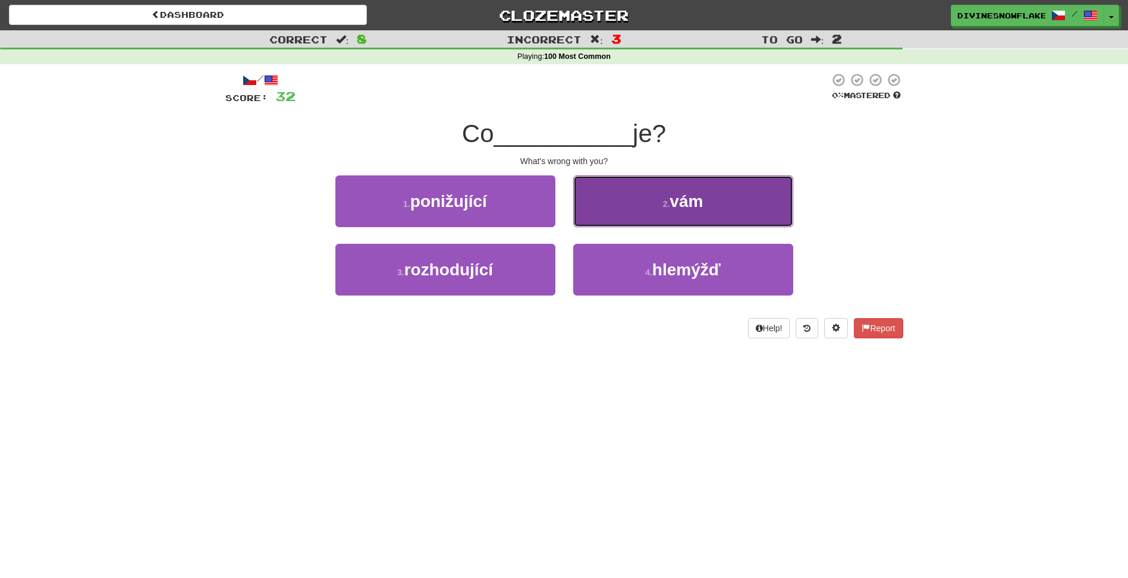
click at [621, 205] on button "2 . vám" at bounding box center [683, 201] width 220 height 52
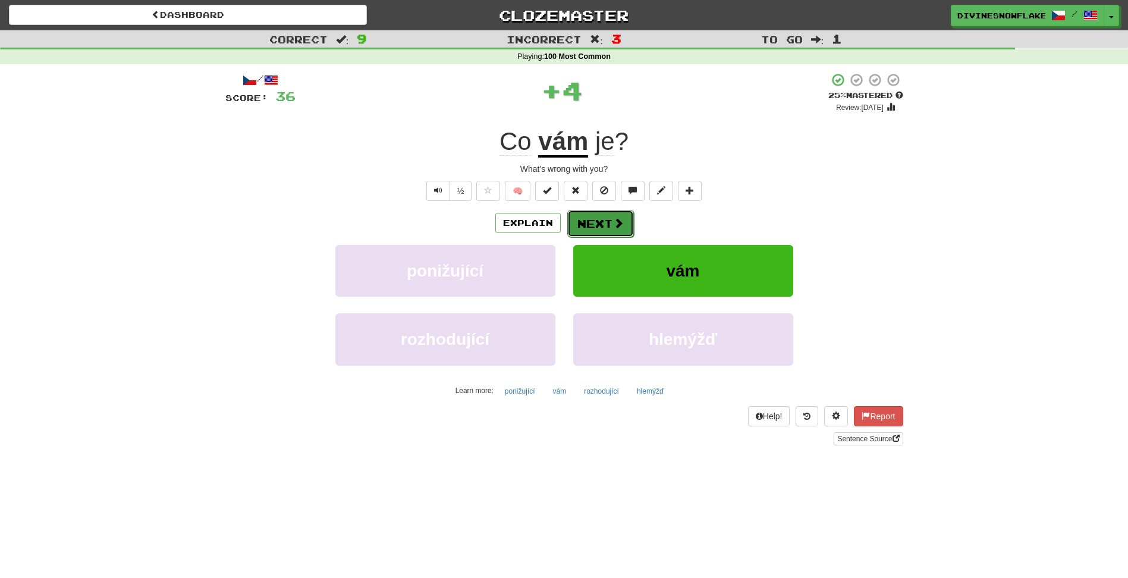
click at [591, 216] on button "Next" at bounding box center [600, 223] width 67 height 27
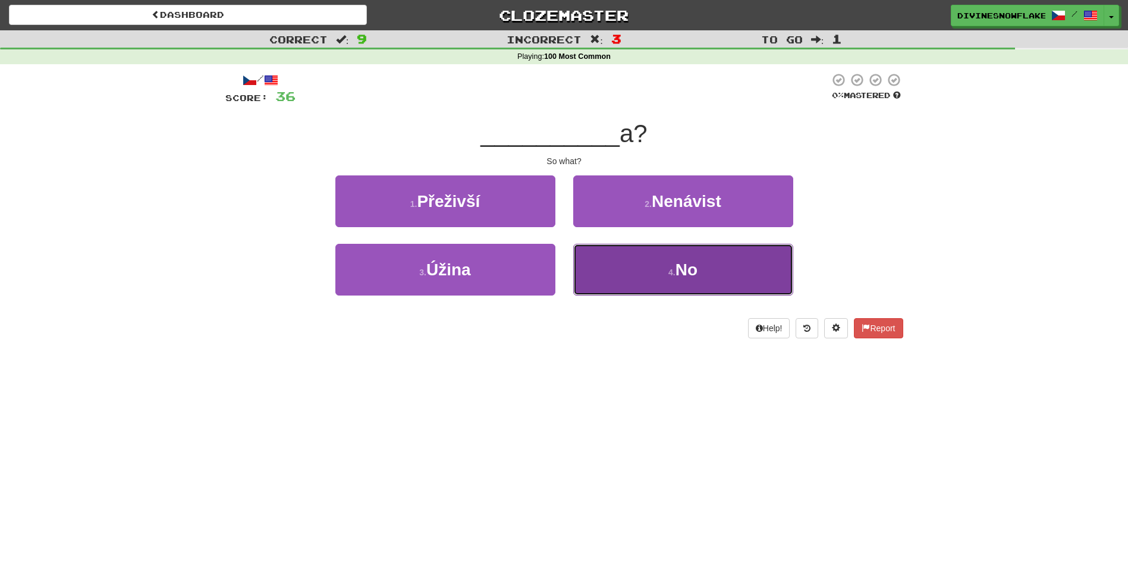
click at [652, 277] on button "4 . No" at bounding box center [683, 270] width 220 height 52
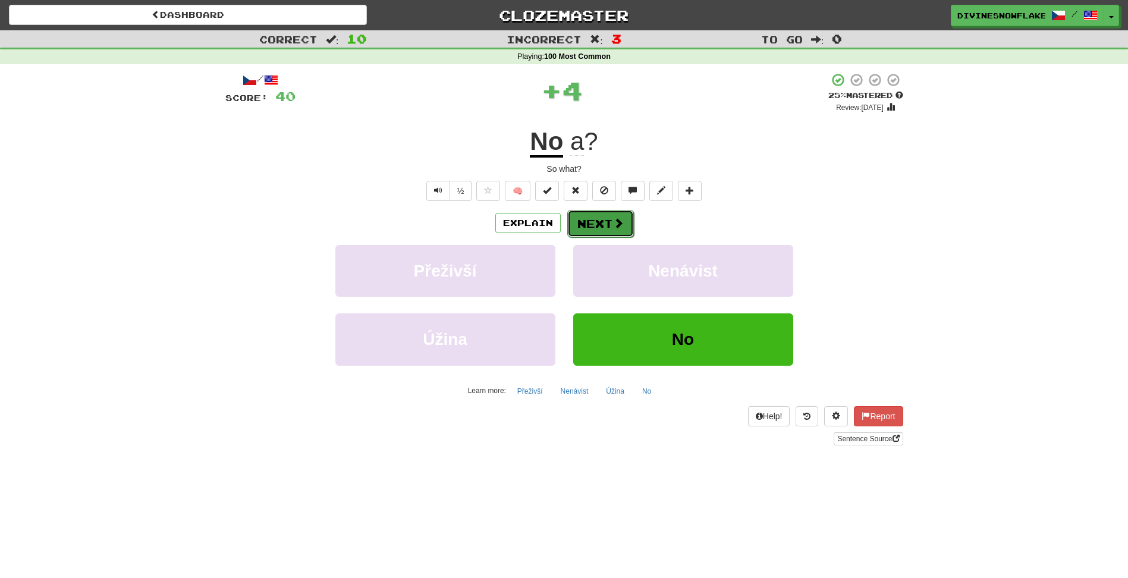
click at [598, 222] on button "Next" at bounding box center [600, 223] width 67 height 27
